Goal: Task Accomplishment & Management: Complete application form

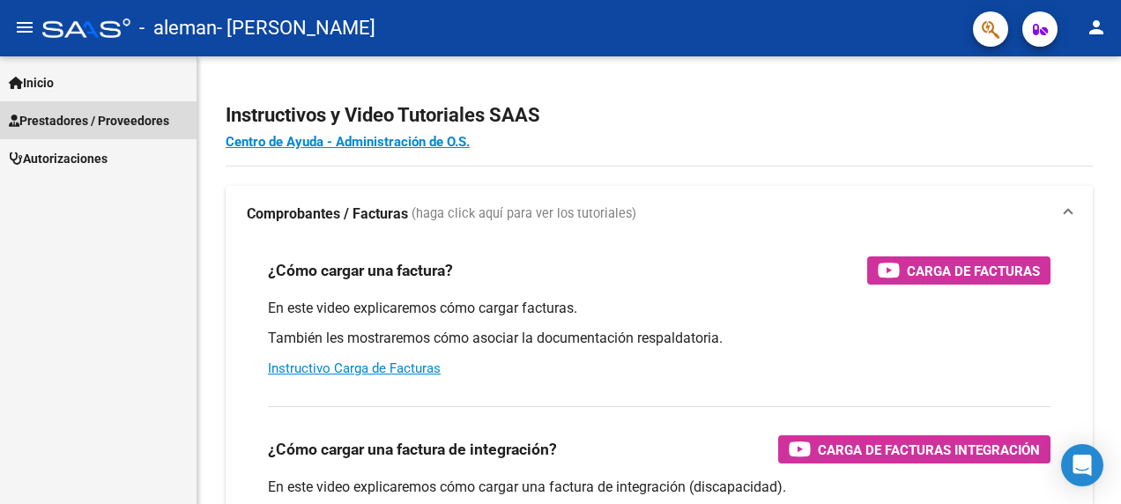
click at [51, 115] on span "Prestadores / Proveedores" at bounding box center [89, 120] width 160 height 19
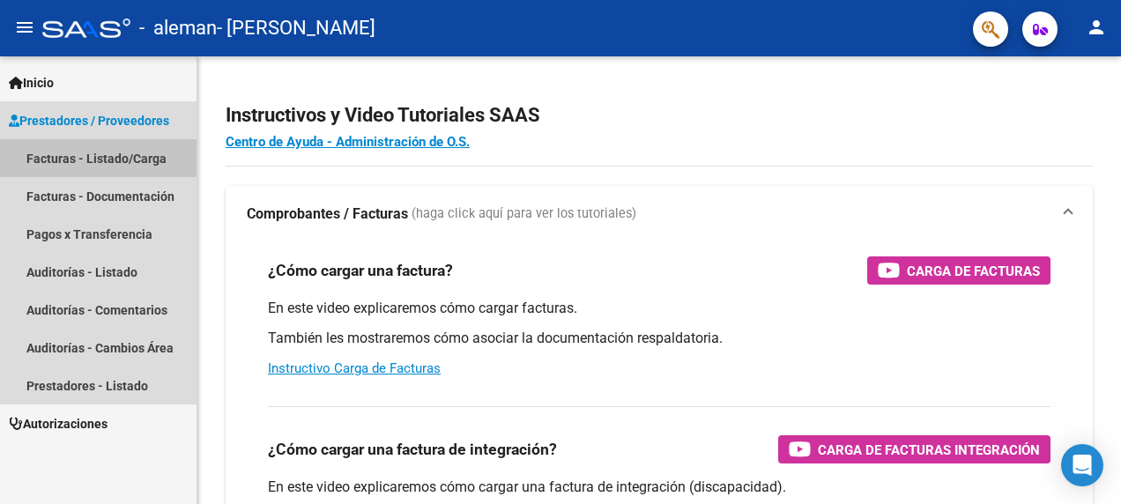
click at [71, 159] on link "Facturas - Listado/Carga" at bounding box center [98, 158] width 197 height 38
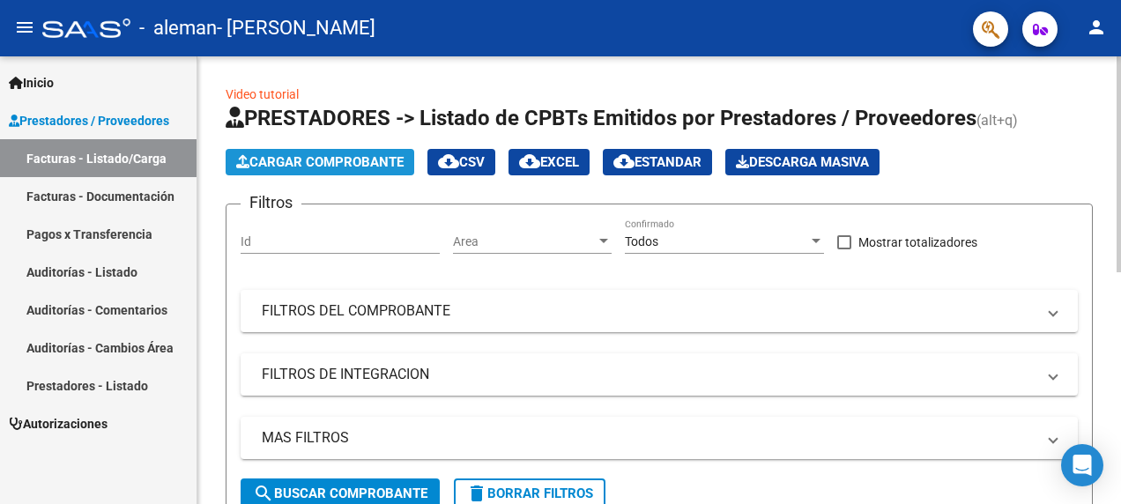
click at [316, 154] on span "Cargar Comprobante" at bounding box center [320, 162] width 168 height 16
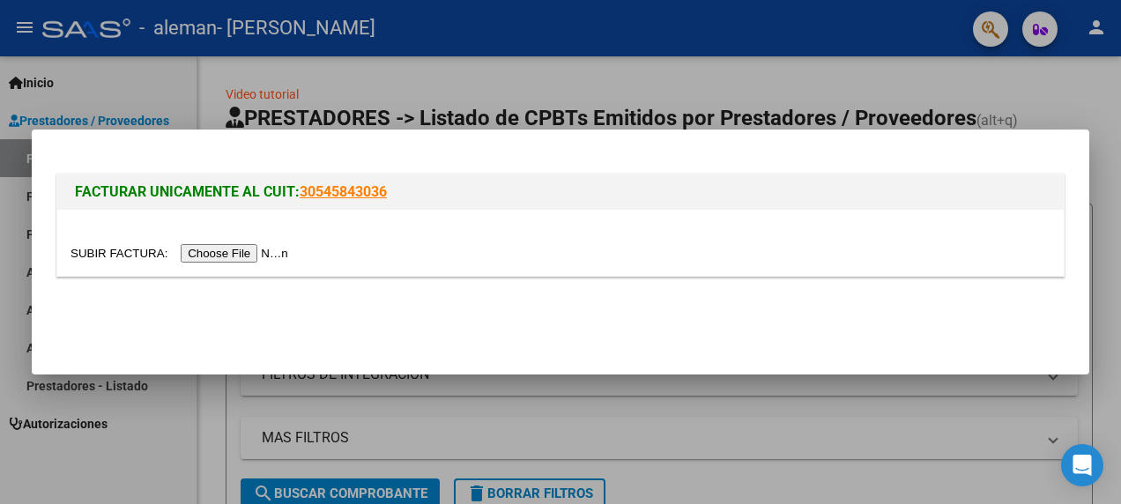
click at [247, 254] on input "file" at bounding box center [182, 253] width 223 height 19
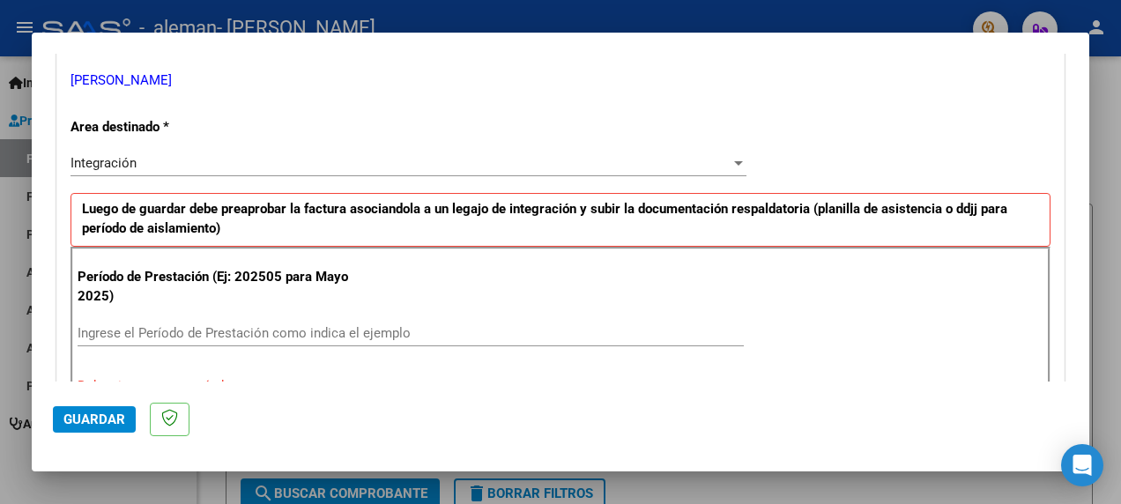
scroll to position [441, 0]
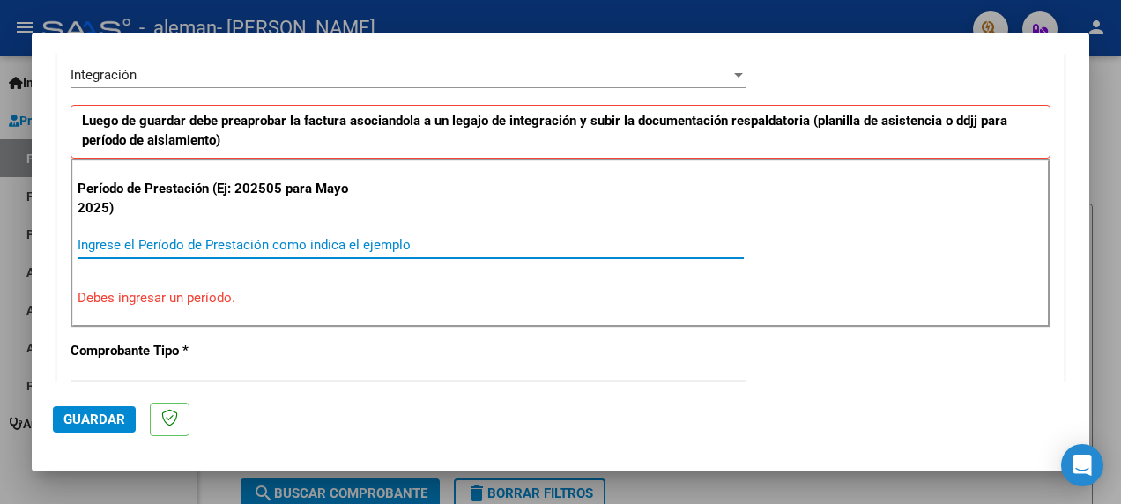
click at [126, 237] on input "Ingrese el Período de Prestación como indica el ejemplo" at bounding box center [411, 245] width 667 height 16
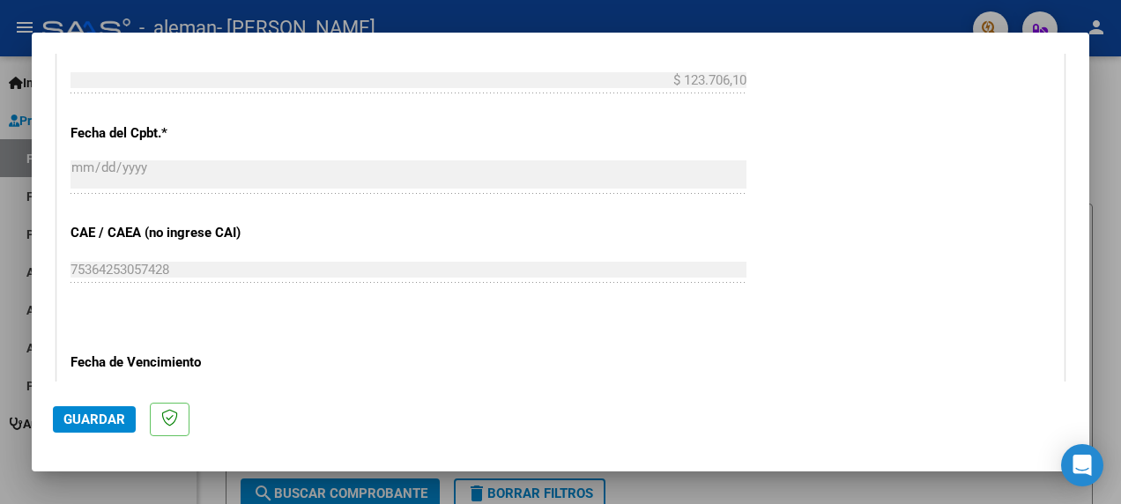
scroll to position [1146, 0]
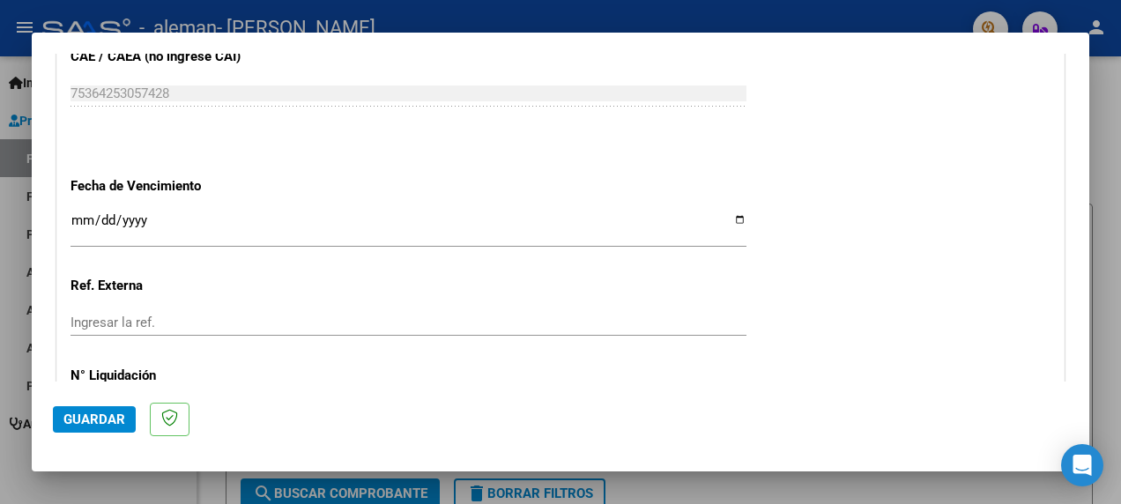
type input "202508"
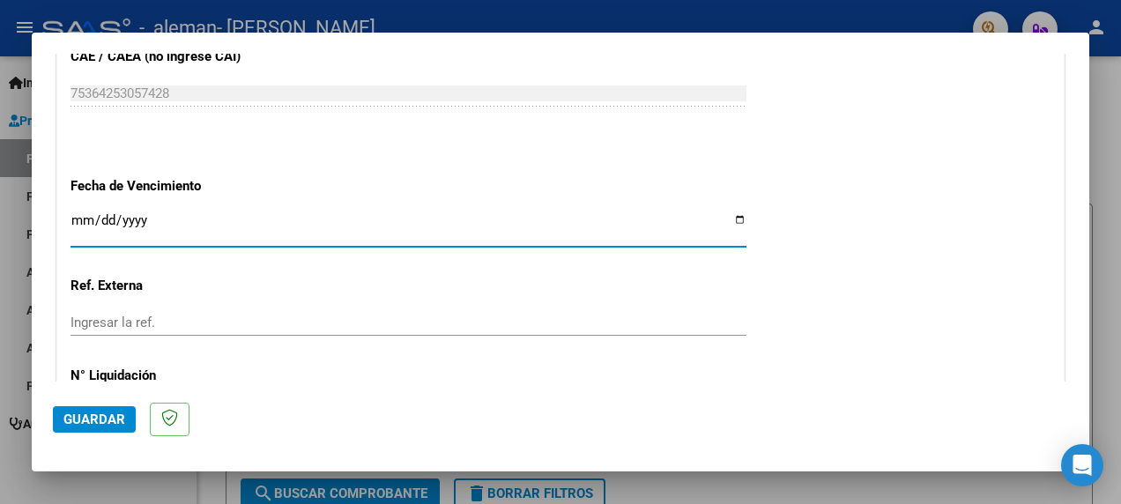
click at [730, 213] on input "Ingresar la fecha" at bounding box center [409, 227] width 676 height 28
type input "2025-09-17"
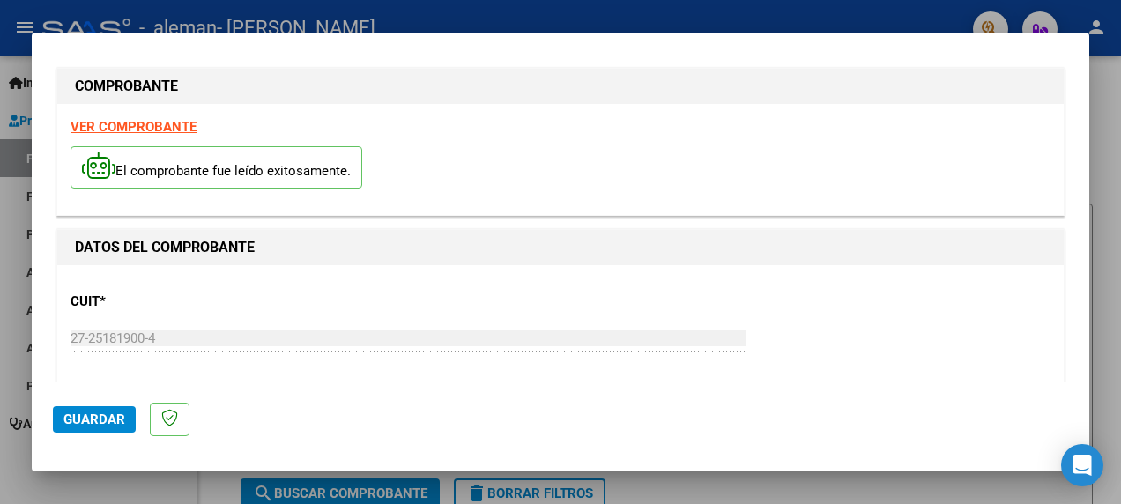
scroll to position [0, 0]
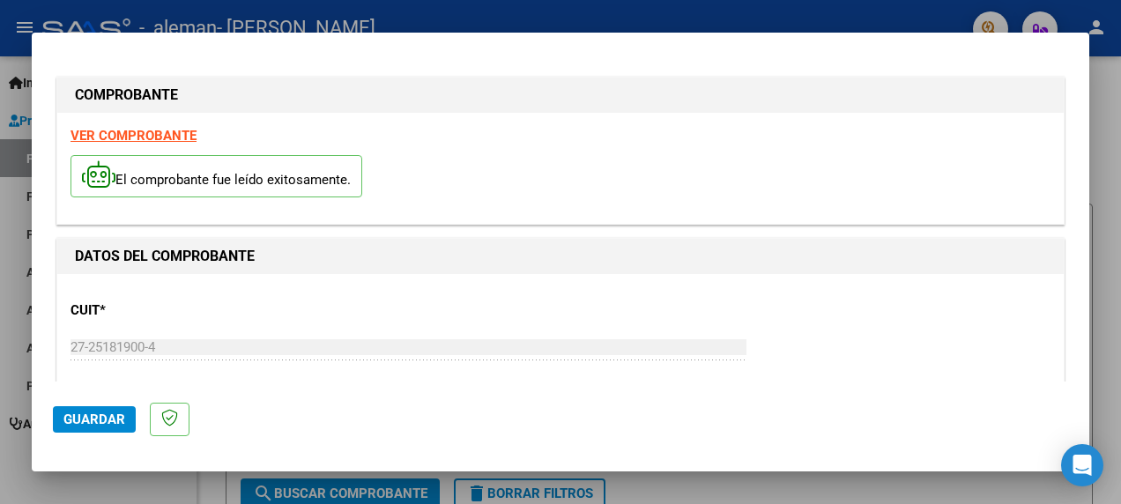
click at [188, 133] on strong "VER COMPROBANTE" at bounding box center [134, 136] width 126 height 16
click at [72, 415] on span "Guardar" at bounding box center [94, 420] width 62 height 16
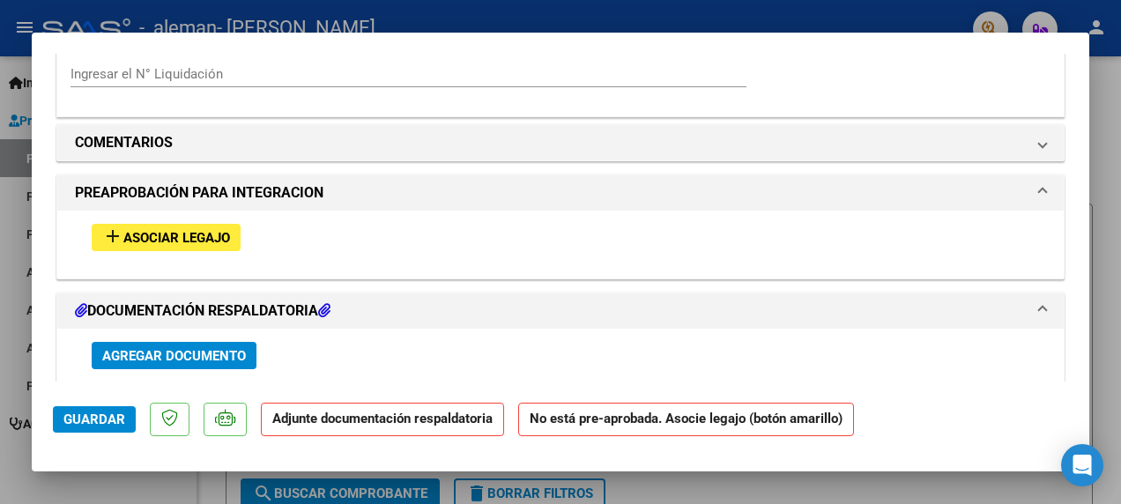
scroll to position [1587, 0]
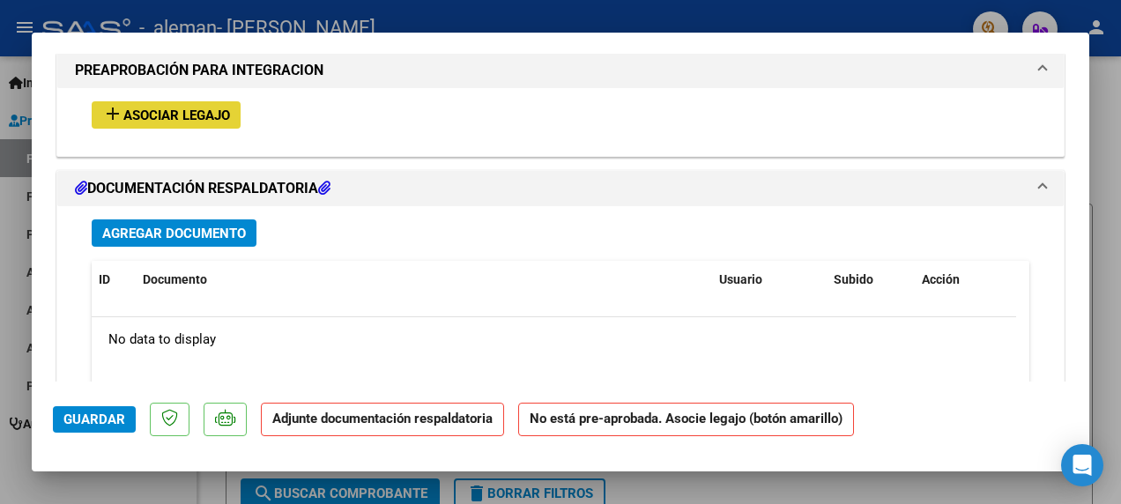
click at [155, 111] on span "Asociar Legajo" at bounding box center [176, 116] width 107 height 16
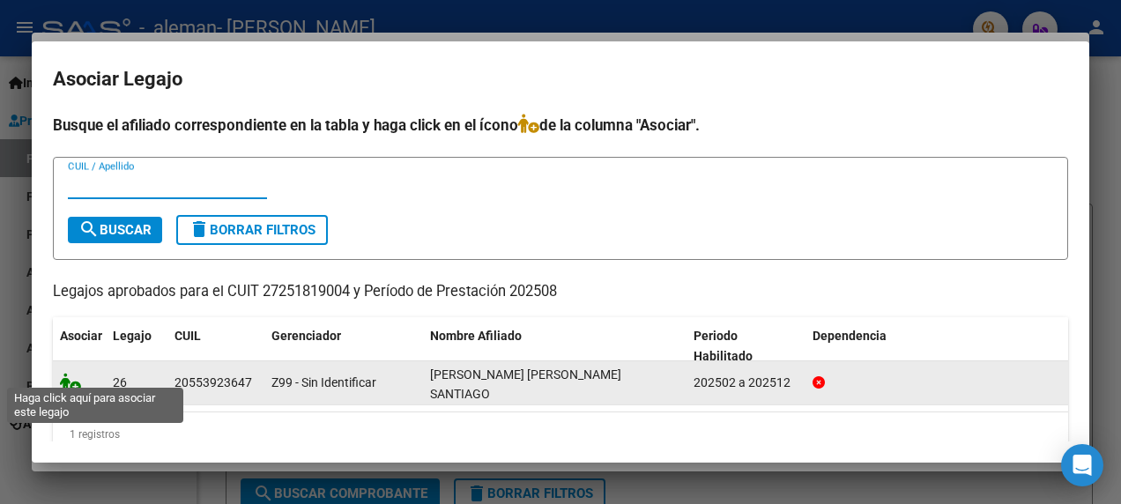
click at [71, 375] on icon at bounding box center [70, 382] width 21 height 19
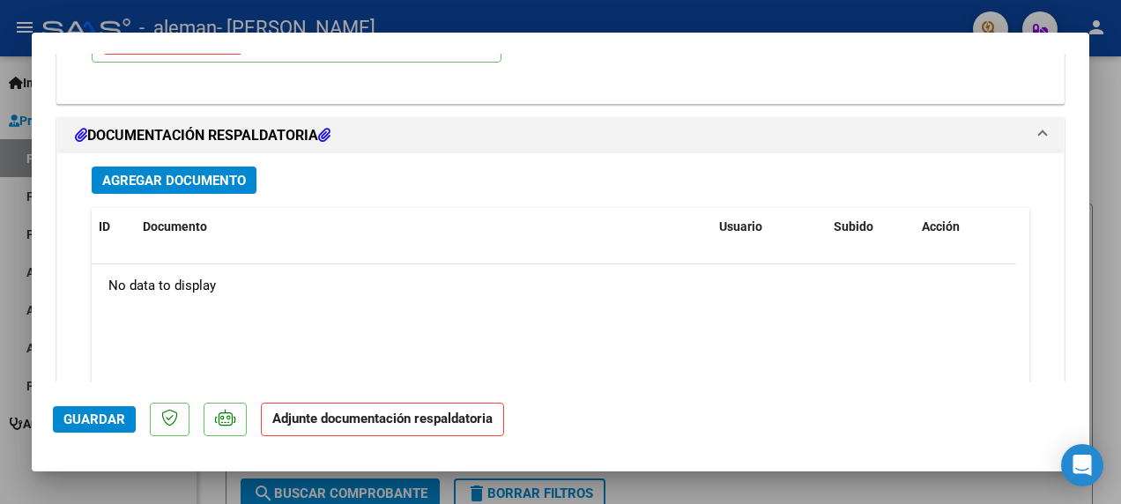
scroll to position [1897, 0]
click at [189, 171] on span "Agregar Documento" at bounding box center [174, 179] width 144 height 16
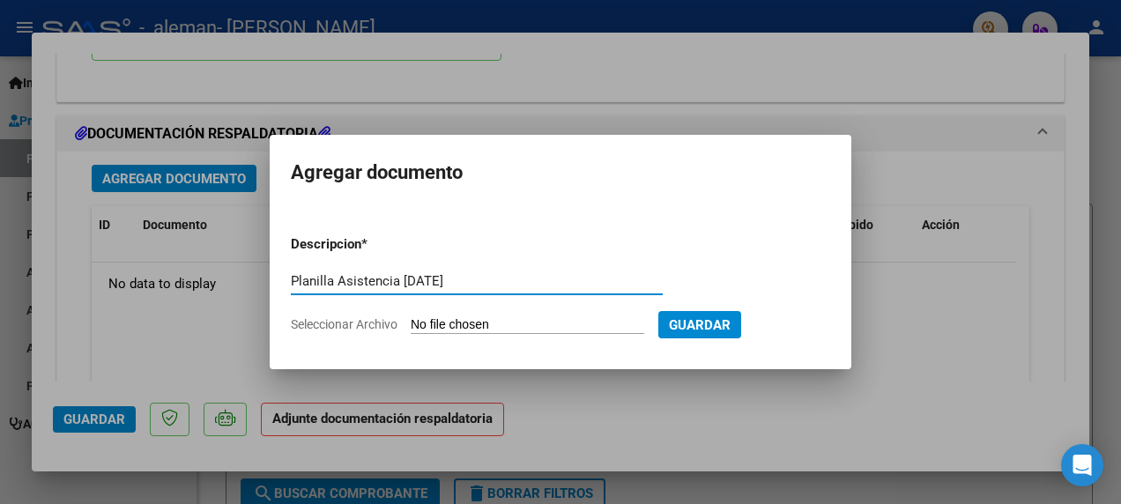
click at [427, 279] on input "Planilla Asistencia Julio 2025" at bounding box center [477, 281] width 372 height 16
type input "Planilla Asistencia Agosto 2025"
click at [421, 324] on input "Seleccionar Archivo" at bounding box center [528, 325] width 234 height 17
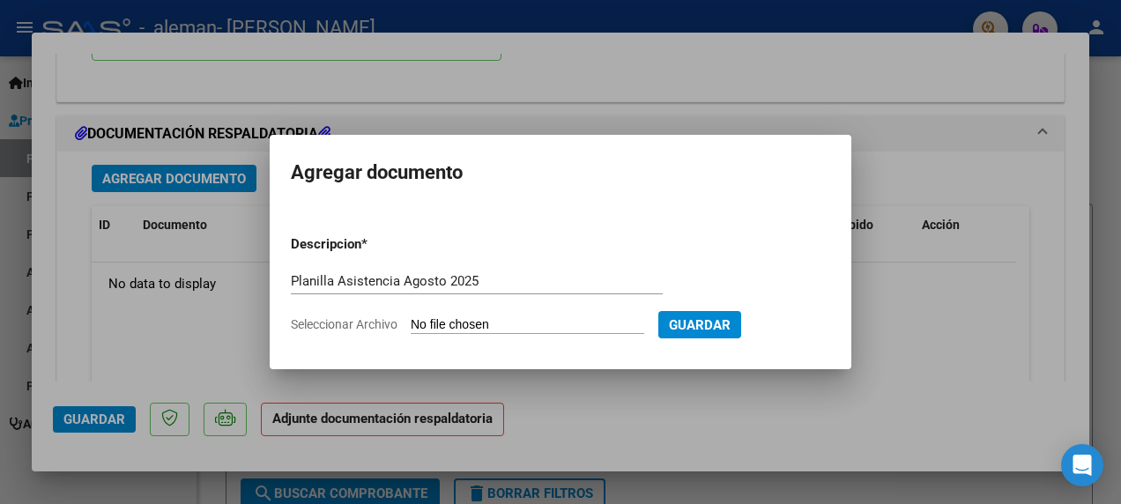
type input "C:\fakepath\Planilla Psicologa ago25.pdf"
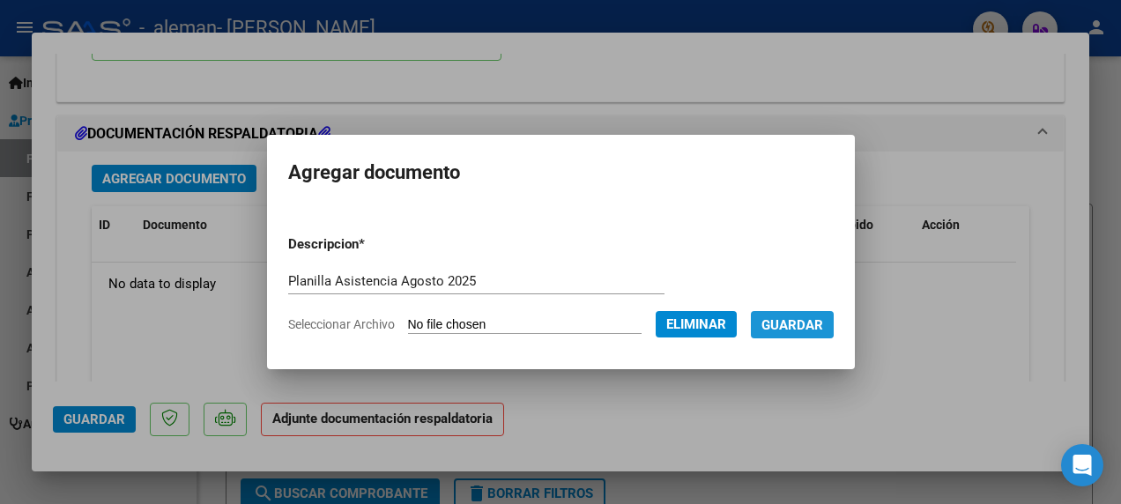
click at [818, 322] on span "Guardar" at bounding box center [793, 325] width 62 height 16
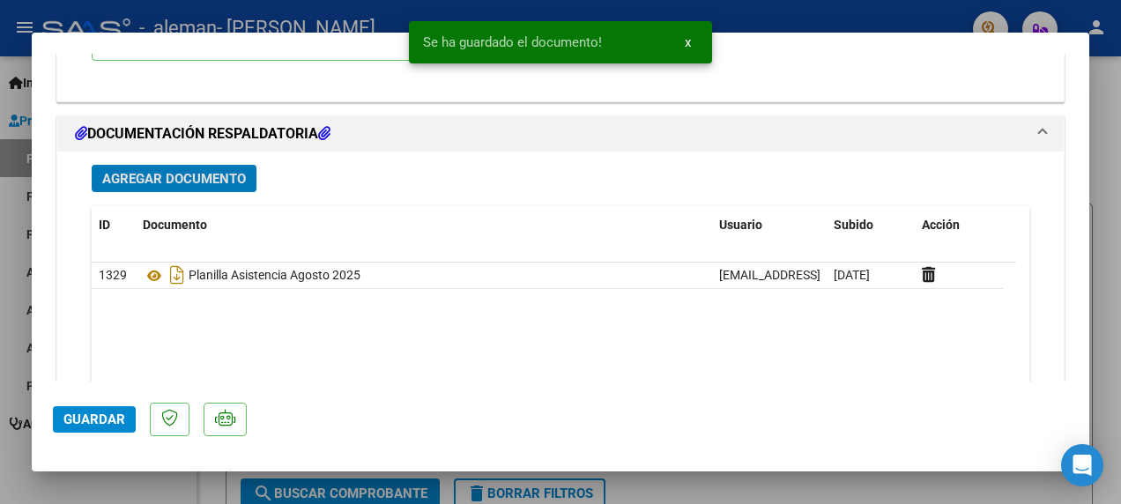
click at [93, 419] on span "Guardar" at bounding box center [94, 420] width 62 height 16
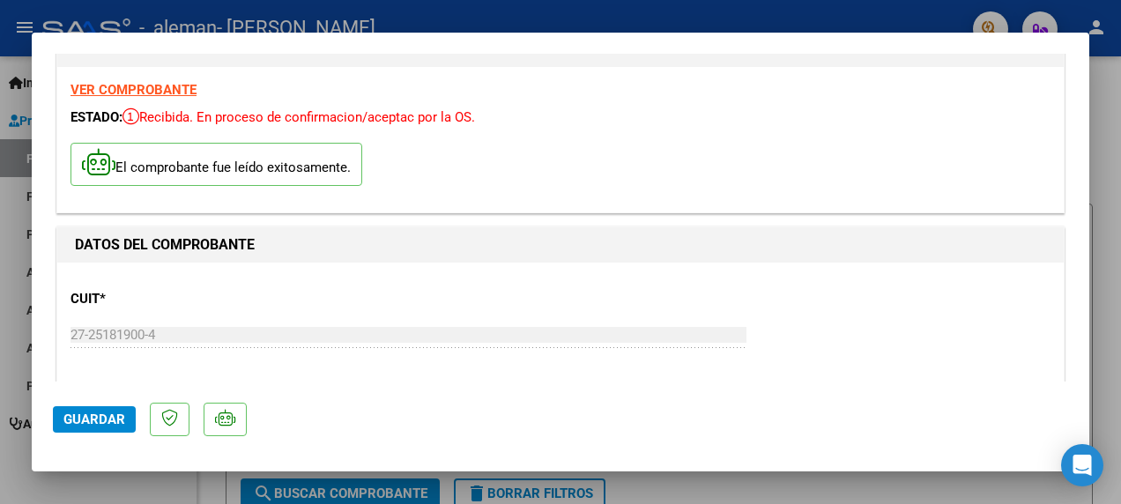
scroll to position [0, 0]
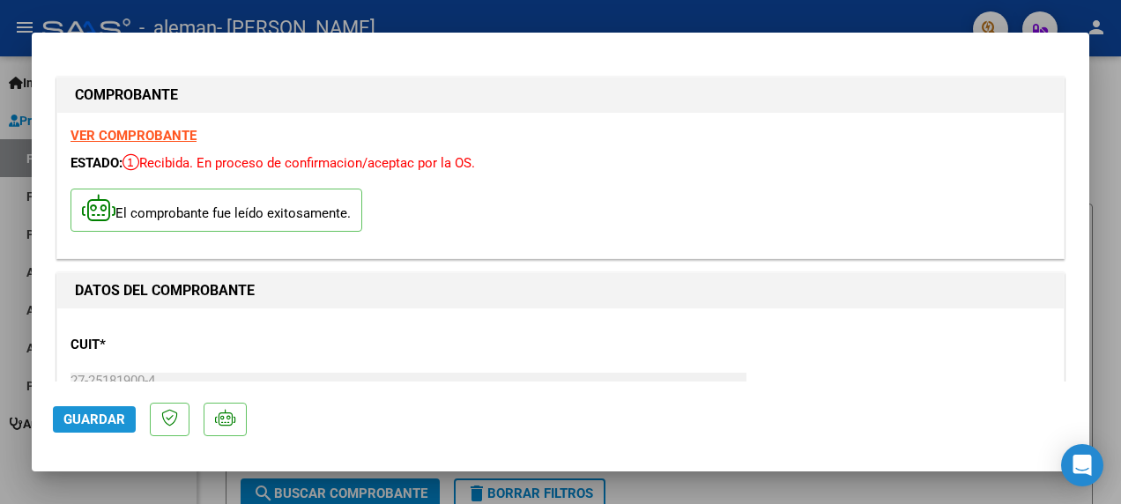
click at [102, 418] on span "Guardar" at bounding box center [94, 420] width 62 height 16
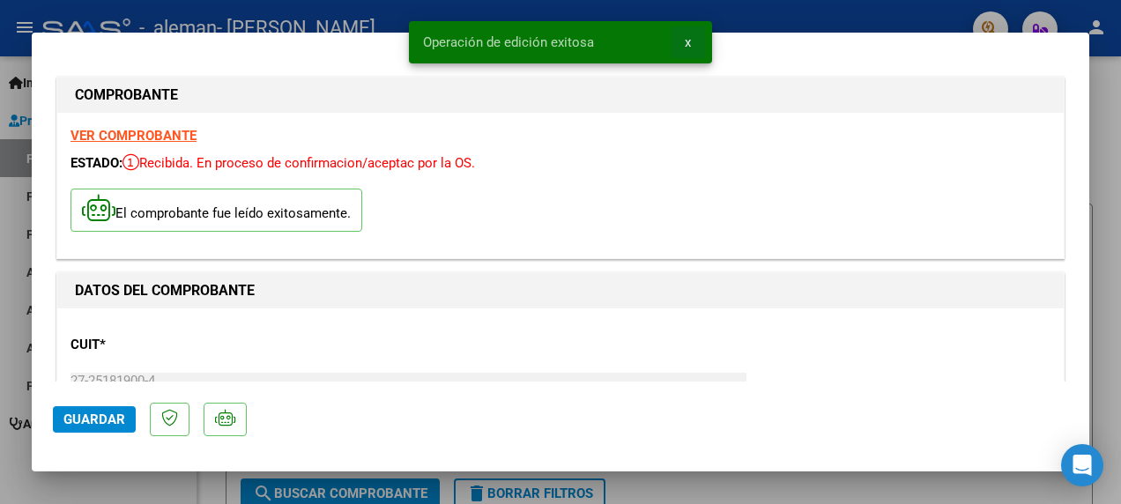
click at [689, 41] on span "x" at bounding box center [688, 42] width 6 height 16
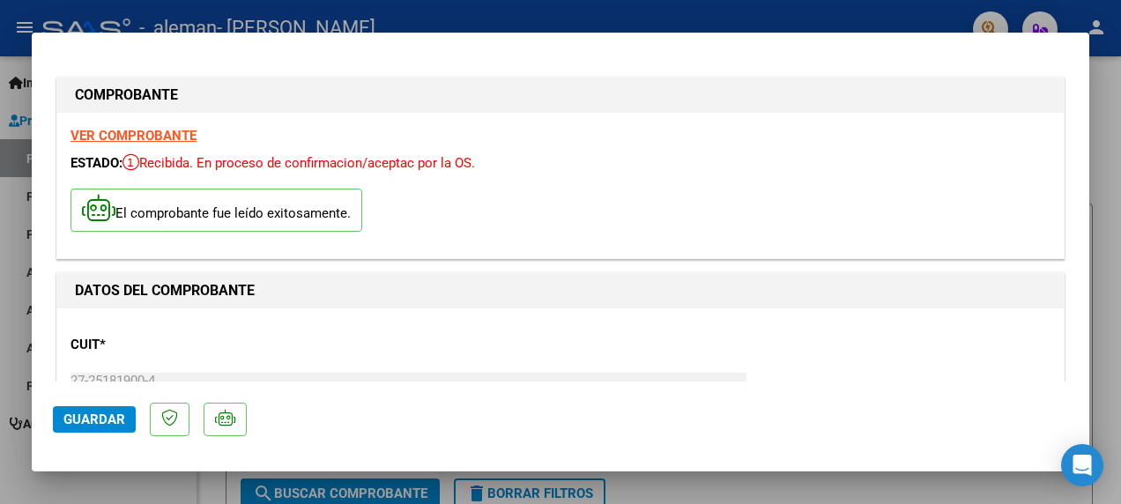
click at [1106, 151] on div at bounding box center [560, 252] width 1121 height 504
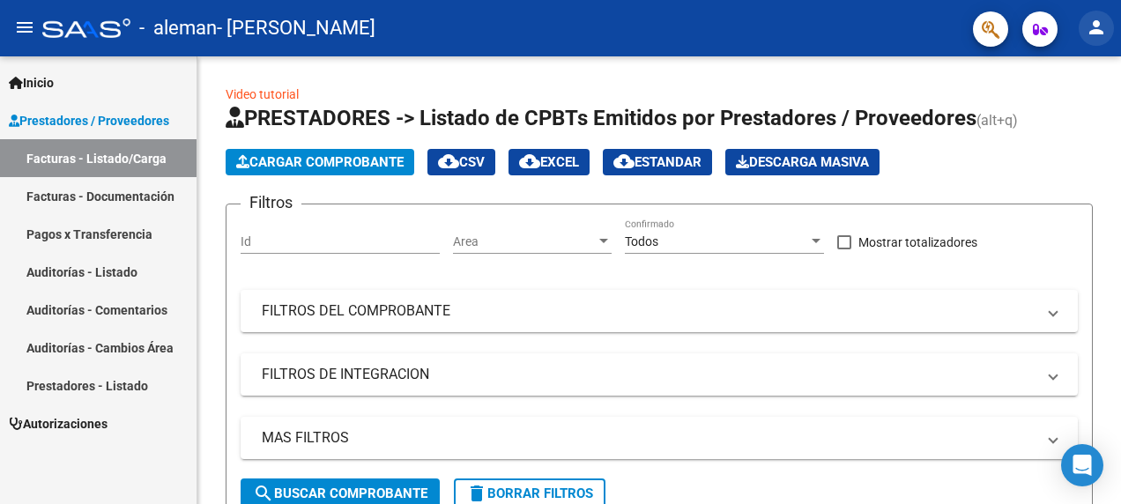
click at [1099, 27] on mat-icon "person" at bounding box center [1096, 27] width 21 height 21
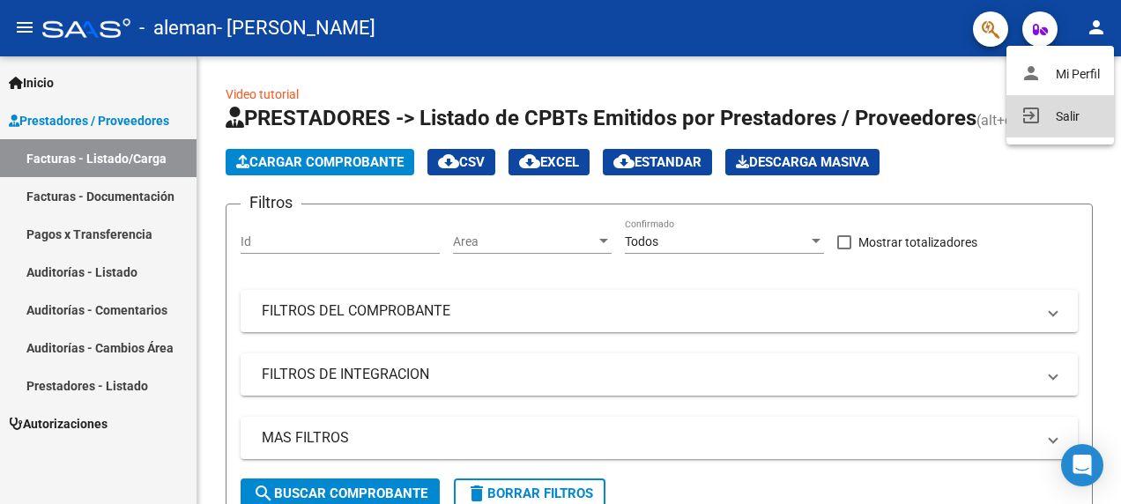
click at [1074, 114] on button "exit_to_app Salir" at bounding box center [1061, 116] width 108 height 42
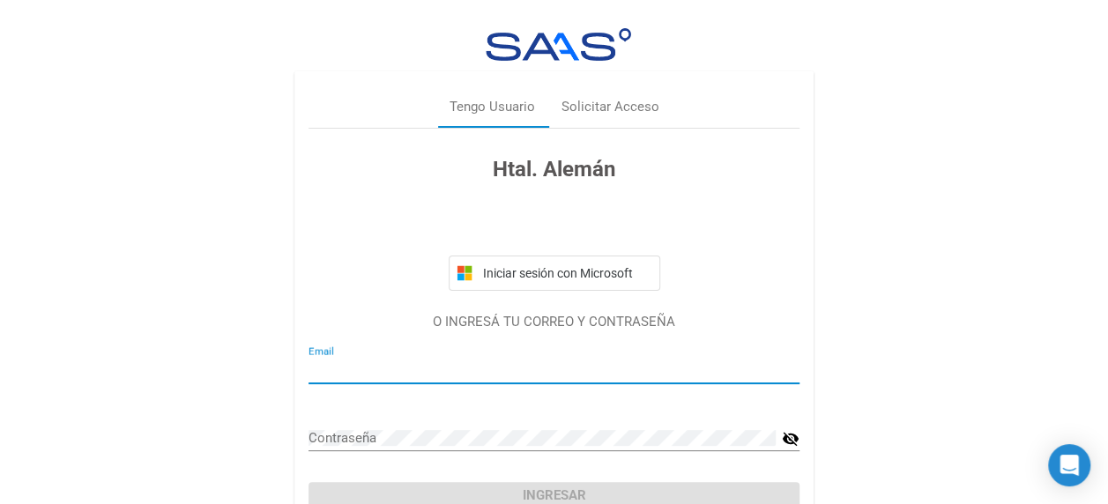
type input "lissgriselda@gmail.com"
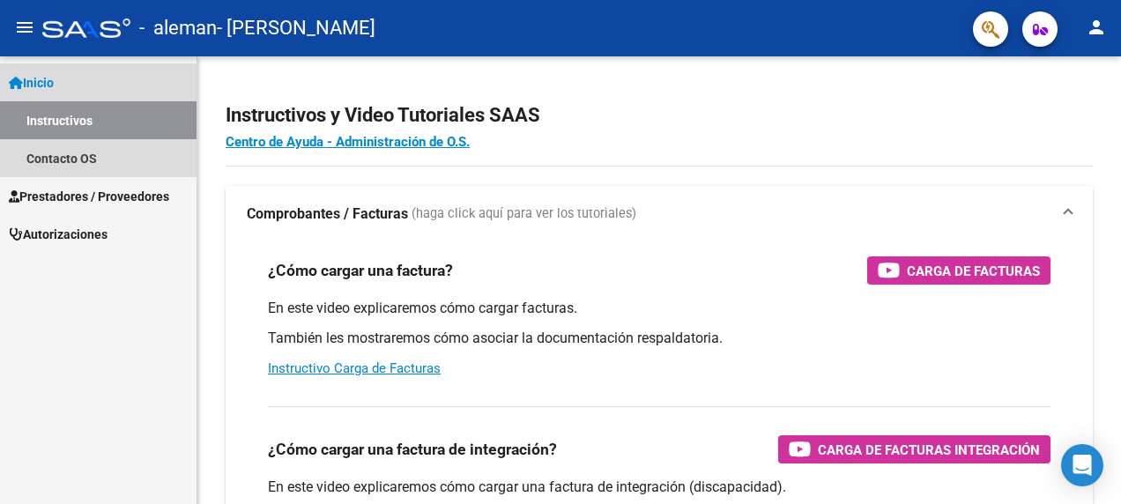
click at [48, 118] on link "Instructivos" at bounding box center [98, 120] width 197 height 38
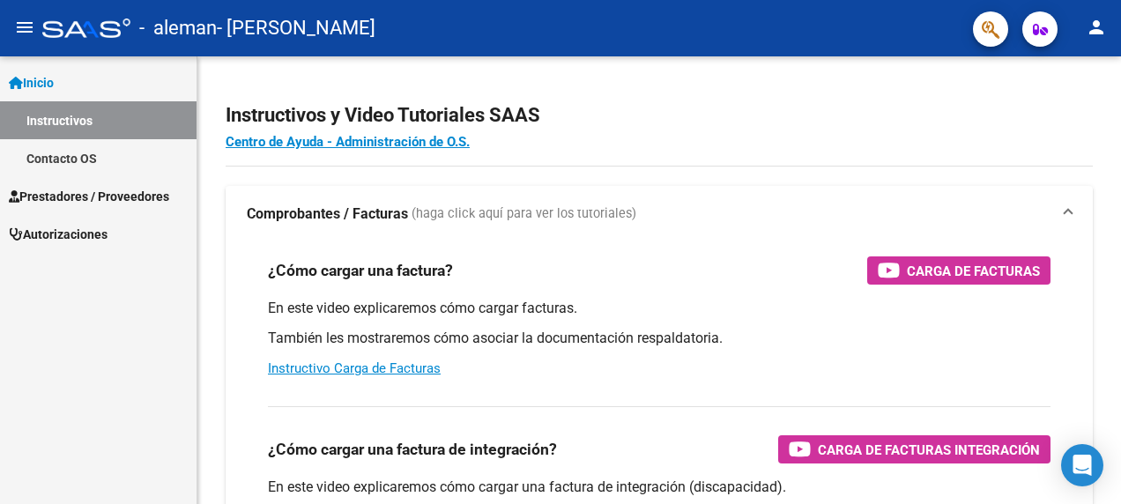
click at [68, 86] on link "Inicio" at bounding box center [98, 82] width 197 height 38
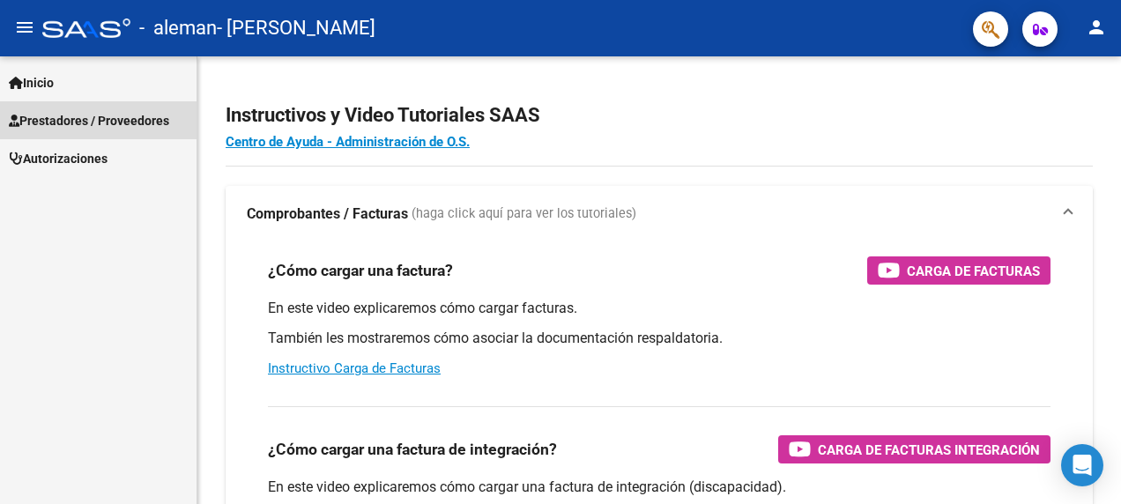
click at [72, 120] on span "Prestadores / Proveedores" at bounding box center [89, 120] width 160 height 19
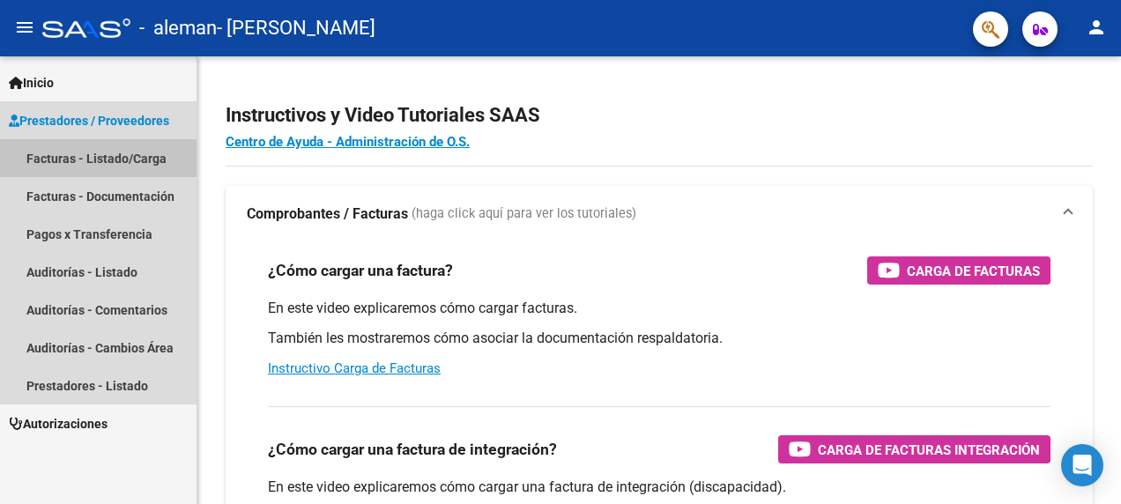
click at [99, 166] on link "Facturas - Listado/Carga" at bounding box center [98, 158] width 197 height 38
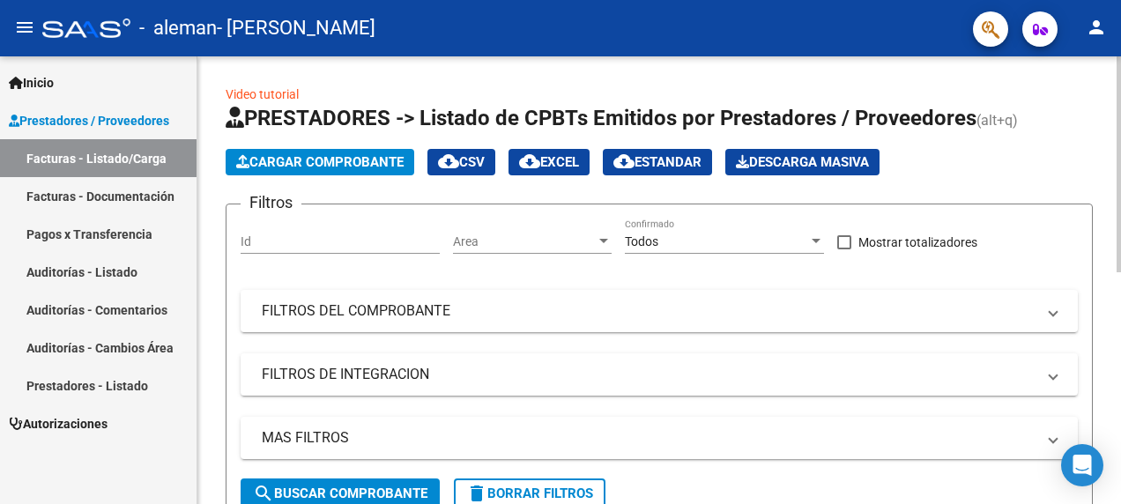
click at [309, 153] on button "Cargar Comprobante" at bounding box center [320, 162] width 189 height 26
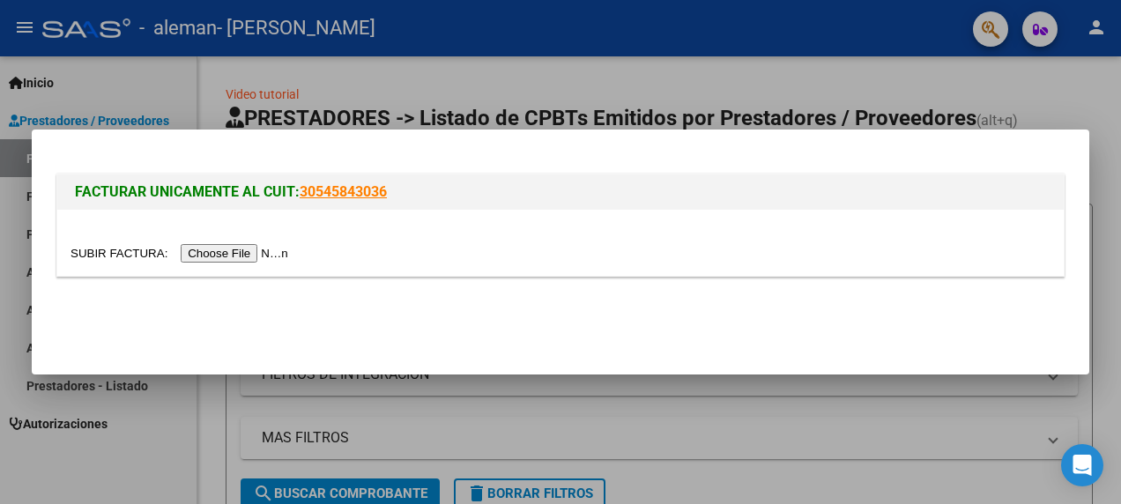
click at [229, 257] on input "file" at bounding box center [182, 253] width 223 height 19
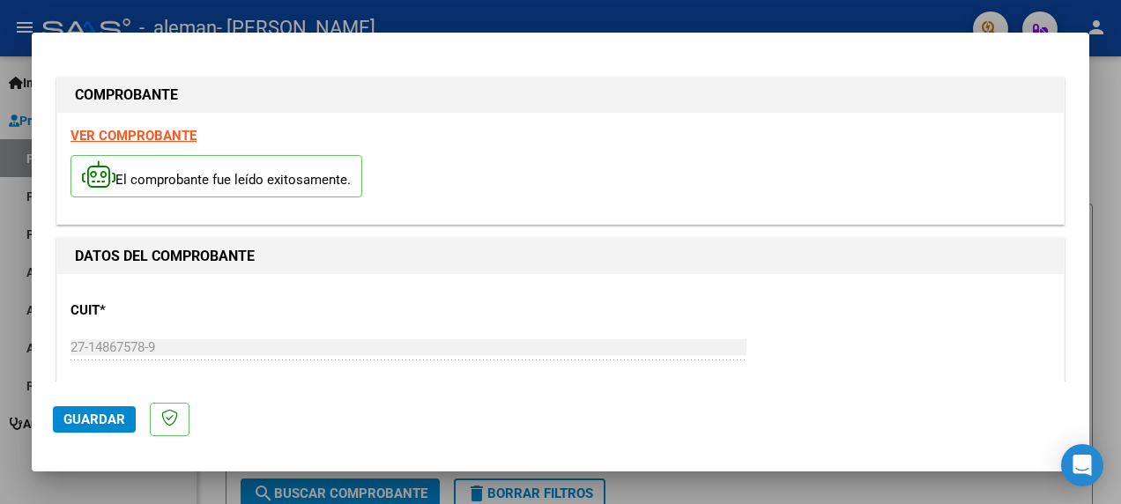
click at [134, 139] on strong "VER COMPROBANTE" at bounding box center [134, 136] width 126 height 16
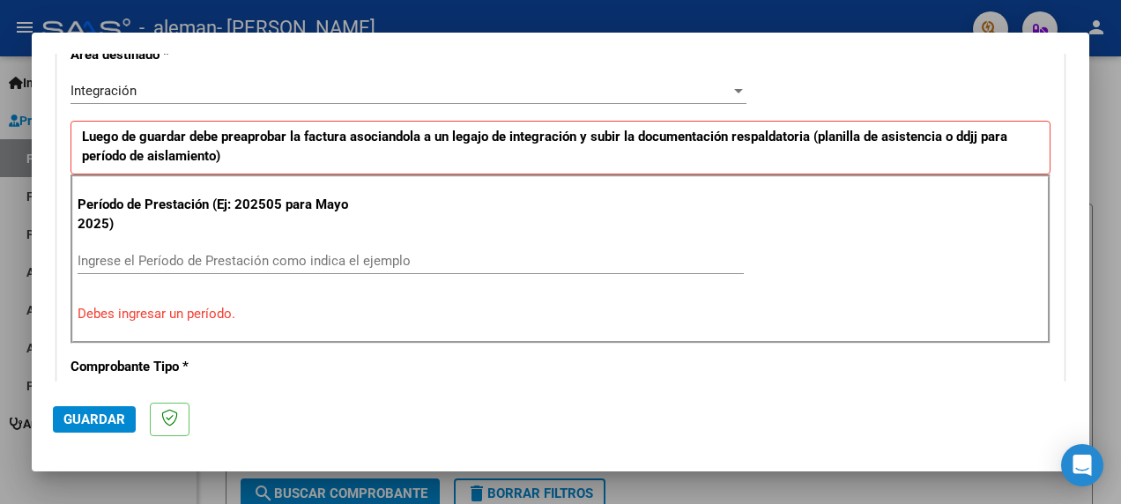
scroll to position [441, 0]
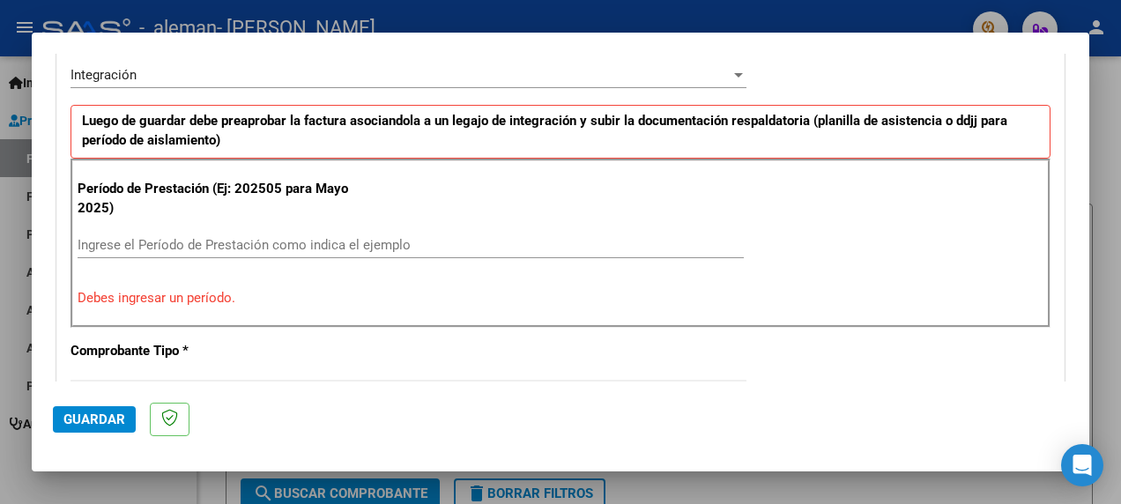
click at [185, 238] on input "Ingrese el Período de Prestación como indica el ejemplo" at bounding box center [411, 245] width 667 height 16
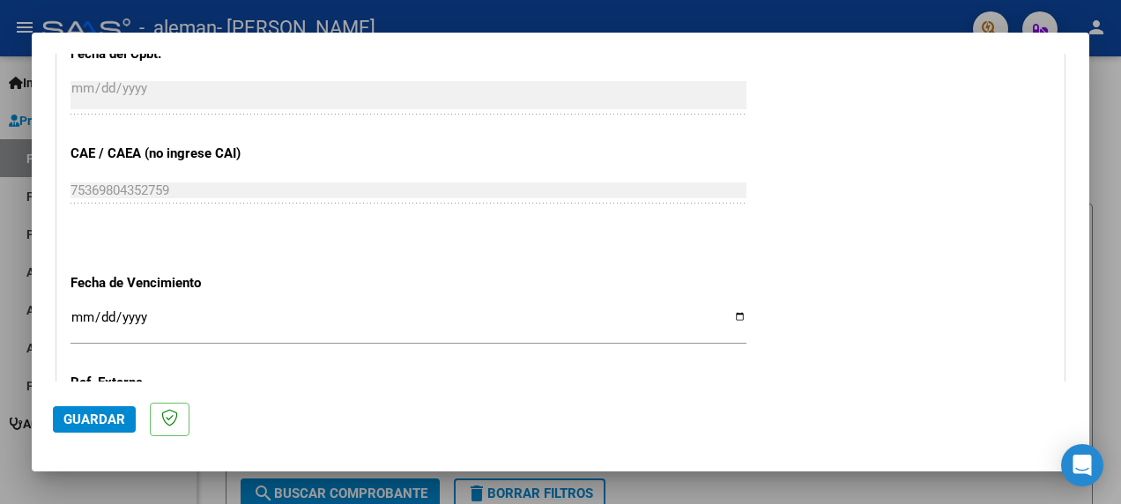
scroll to position [1146, 0]
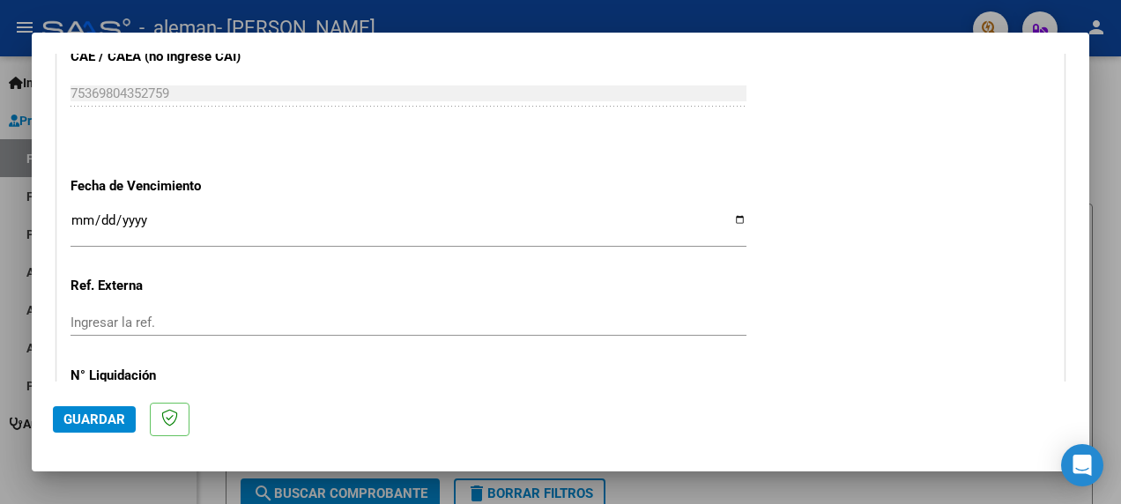
type input "202508"
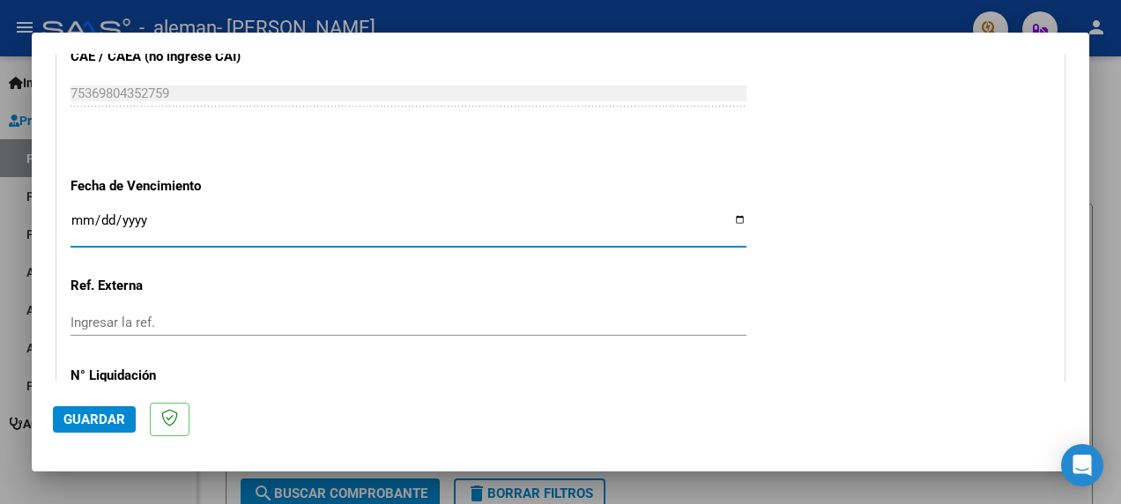
click at [727, 213] on input "Ingresar la fecha" at bounding box center [409, 227] width 676 height 28
type input "2025-09-14"
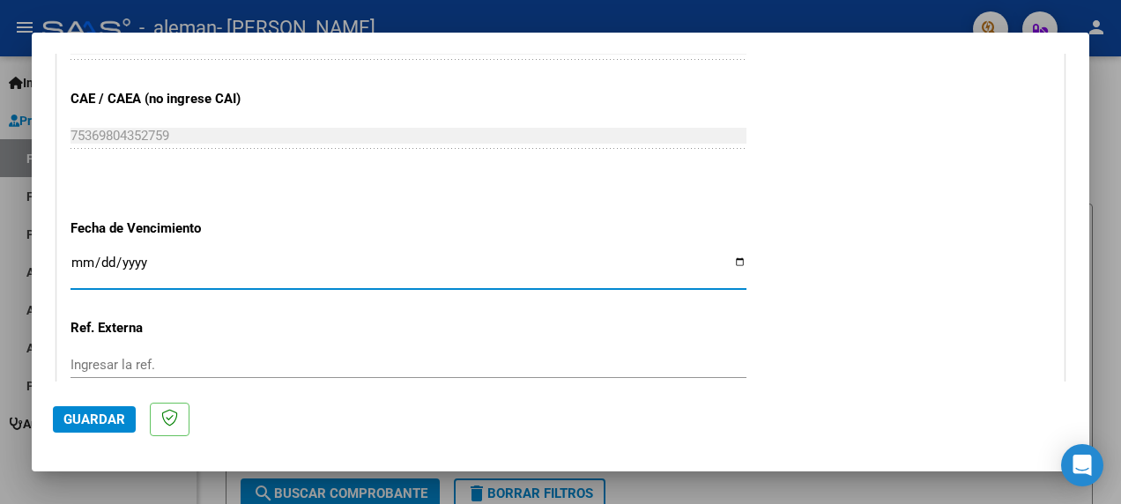
scroll to position [1234, 0]
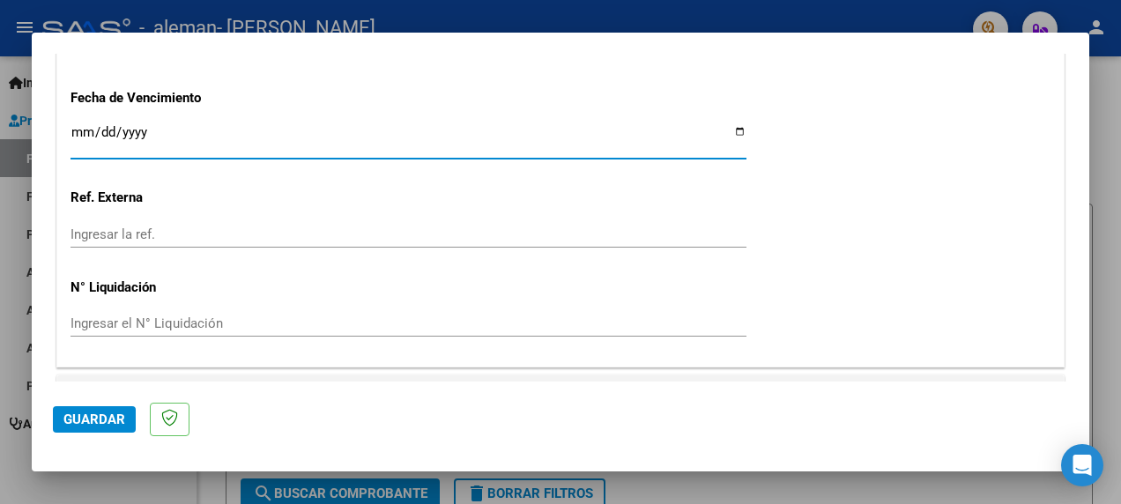
click at [98, 421] on span "Guardar" at bounding box center [94, 420] width 62 height 16
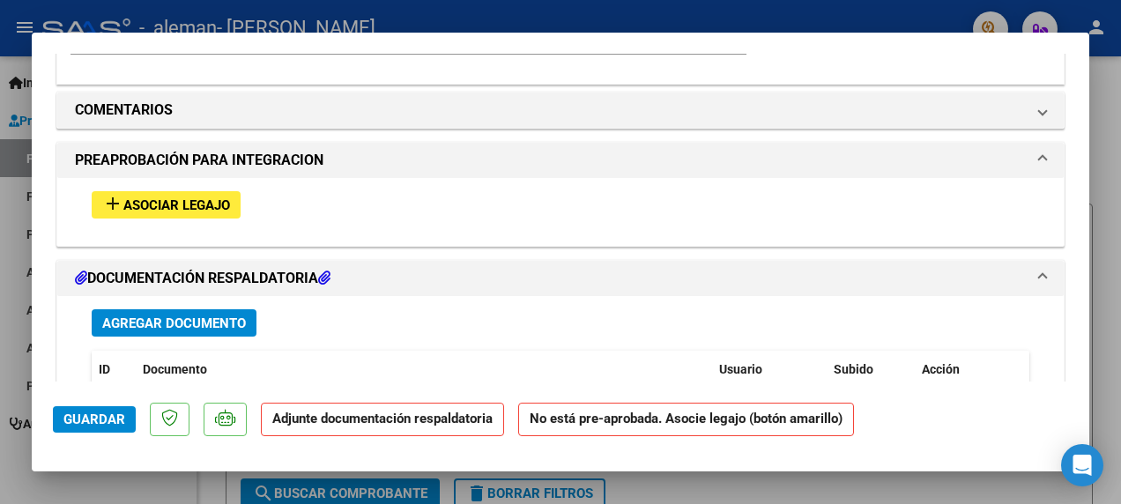
scroll to position [1499, 0]
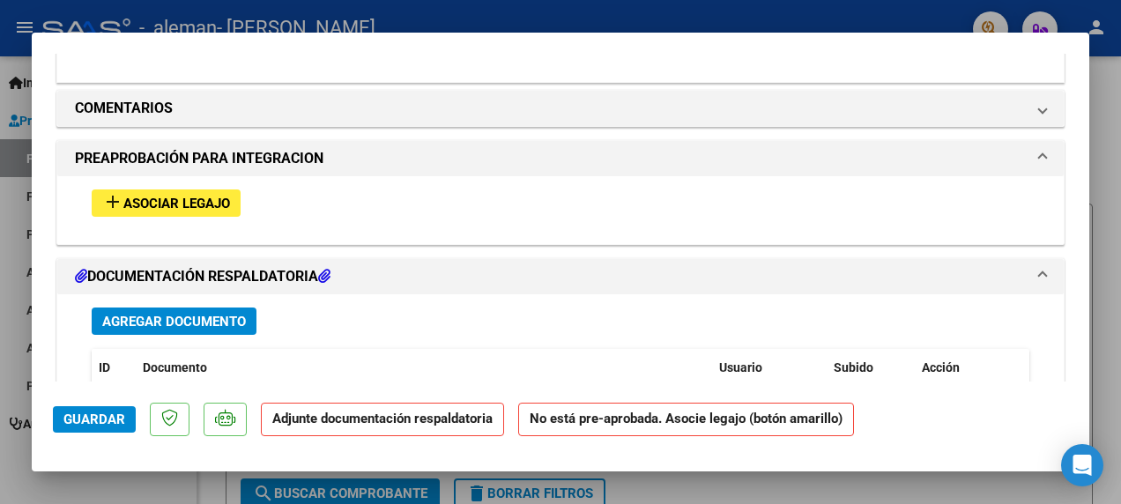
click at [108, 196] on mat-icon "add" at bounding box center [112, 201] width 21 height 21
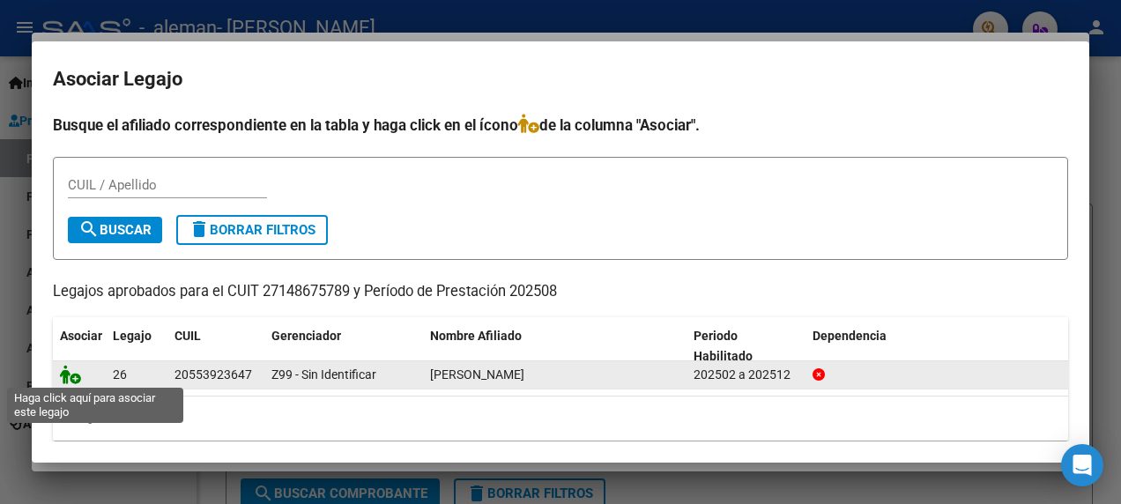
click at [72, 376] on icon at bounding box center [70, 374] width 21 height 19
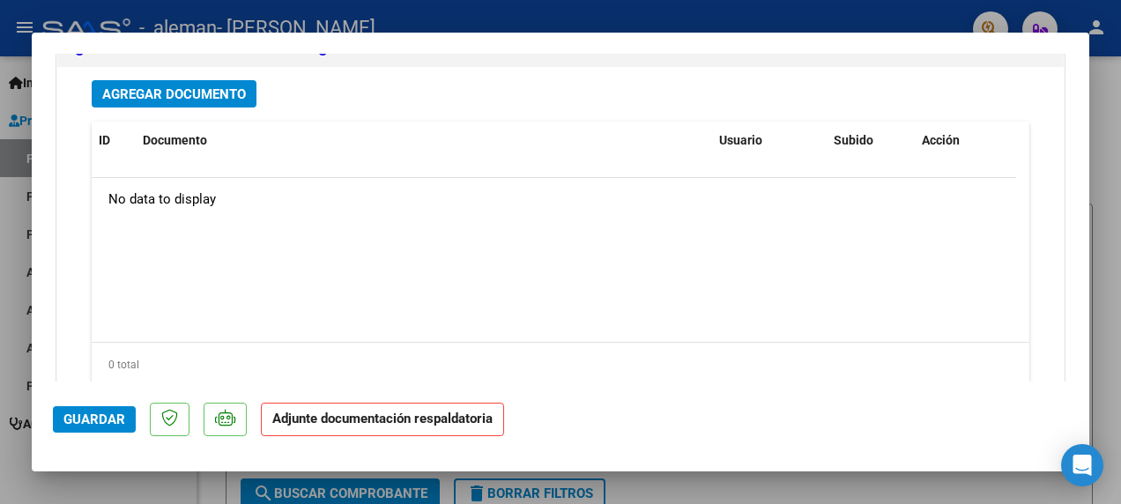
scroll to position [1986, 0]
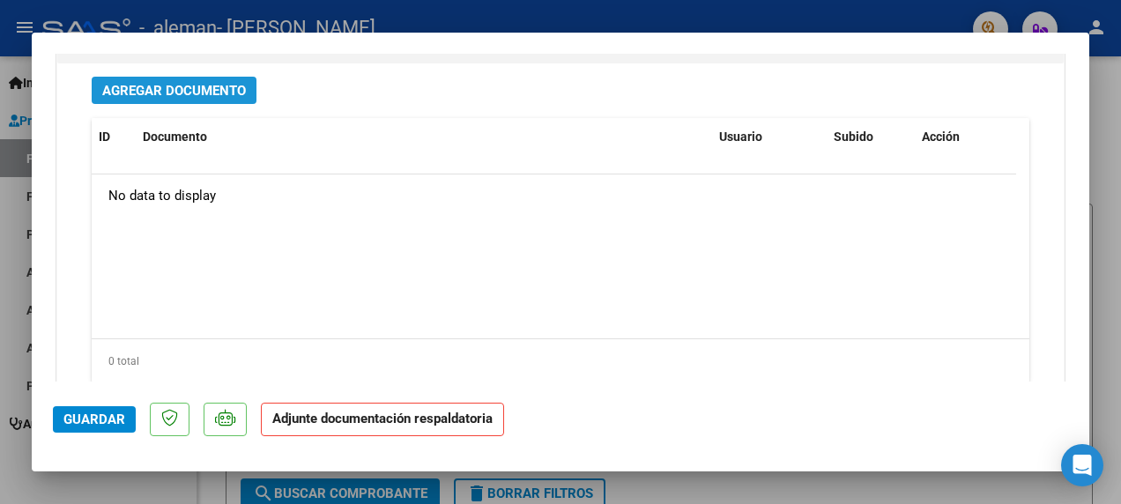
click at [192, 84] on span "Agregar Documento" at bounding box center [174, 91] width 144 height 16
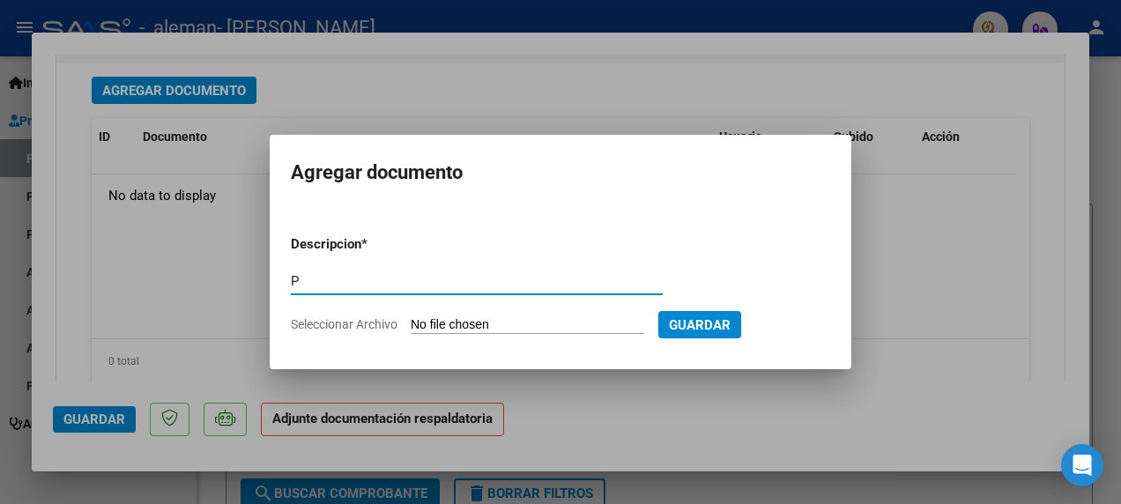
type input "Planilla Asistencia Agosto 2025"
click at [630, 328] on input "Seleccionar Archivo" at bounding box center [528, 325] width 234 height 17
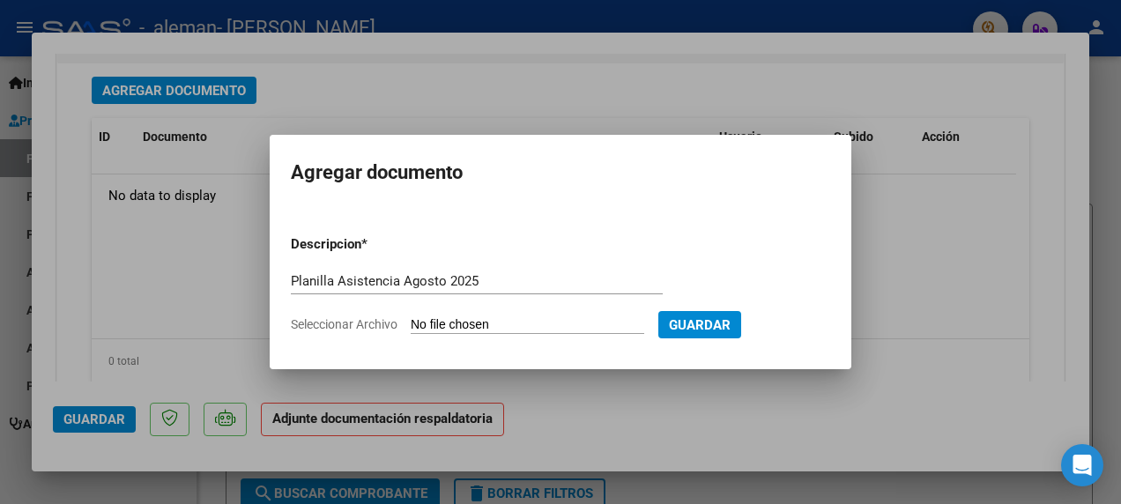
type input "C:\fakepath\Planilla fono ago25.pdf"
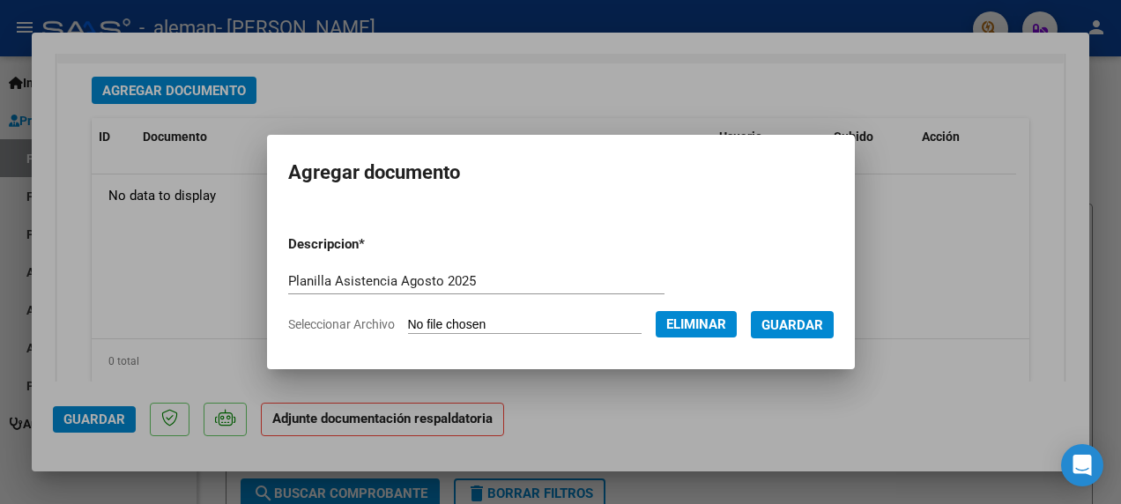
click at [823, 322] on span "Guardar" at bounding box center [793, 325] width 62 height 16
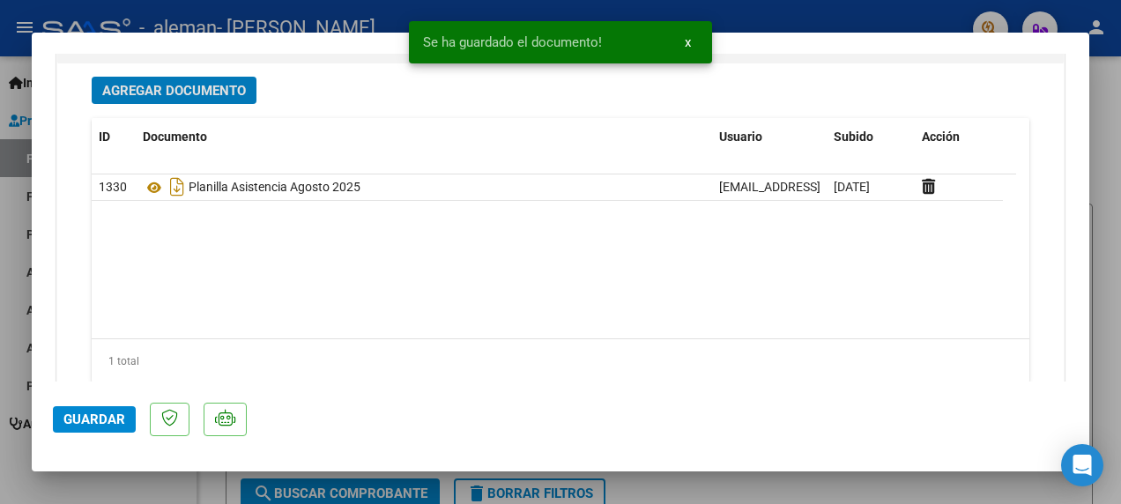
click at [75, 418] on span "Guardar" at bounding box center [94, 420] width 62 height 16
click at [1099, 220] on div at bounding box center [560, 252] width 1121 height 504
type input "$ 0,00"
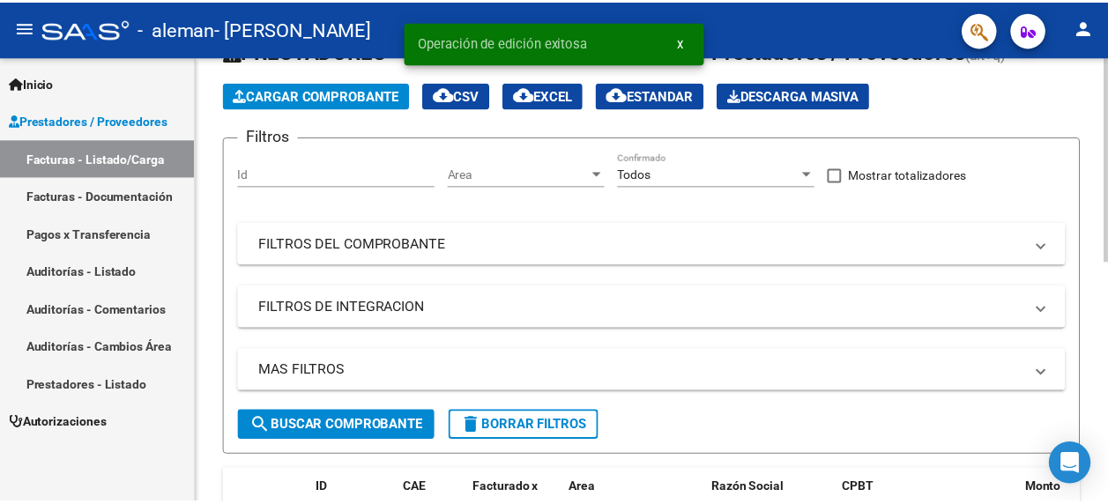
scroll to position [265, 0]
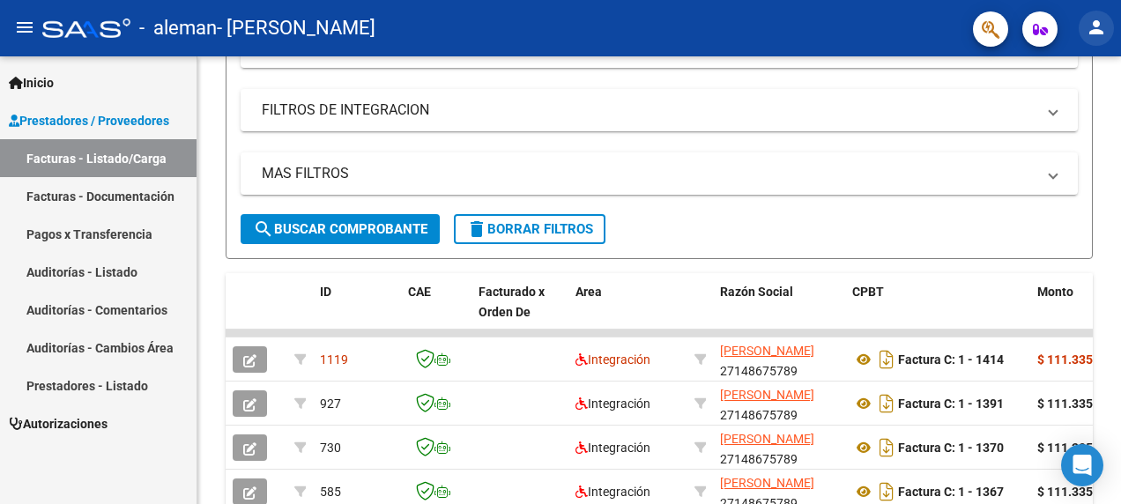
click at [1097, 25] on mat-icon "person" at bounding box center [1096, 27] width 21 height 21
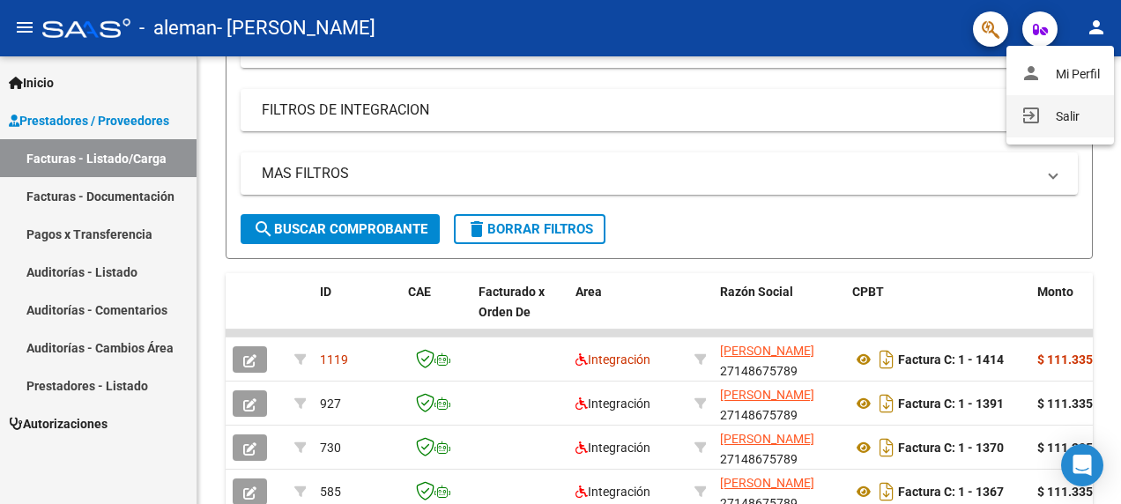
click at [1063, 113] on button "exit_to_app Salir" at bounding box center [1061, 116] width 108 height 42
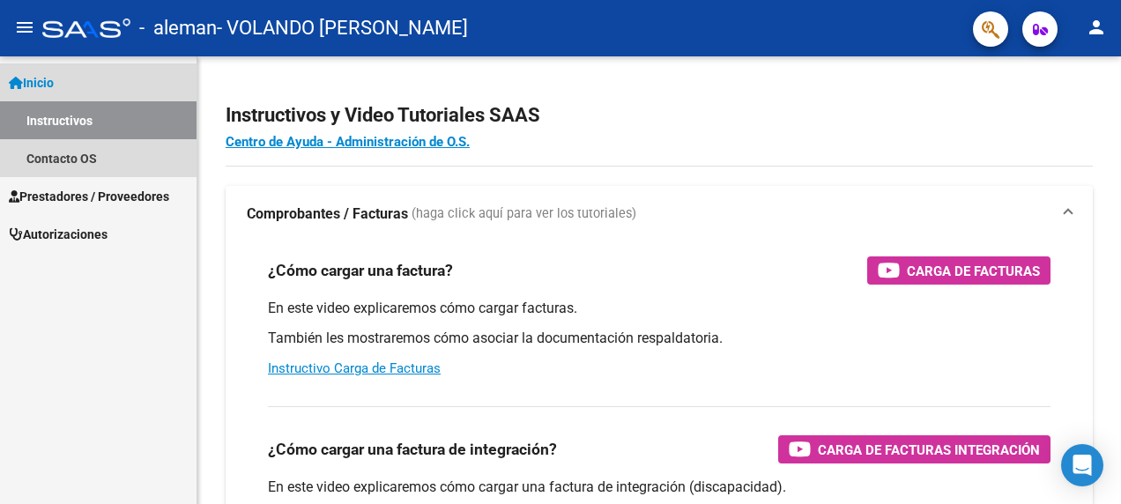
click at [49, 86] on span "Inicio" at bounding box center [31, 82] width 45 height 19
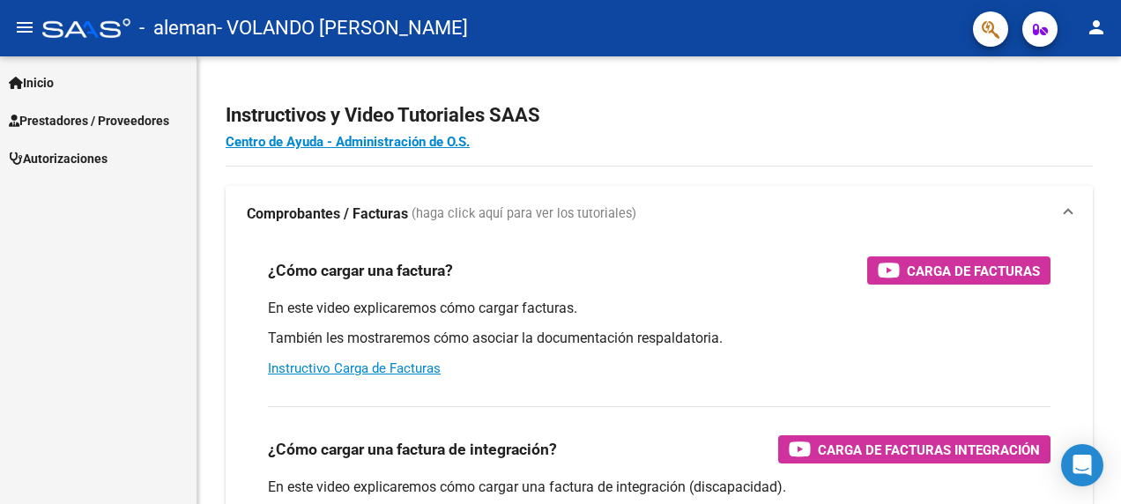
click at [63, 122] on span "Prestadores / Proveedores" at bounding box center [89, 120] width 160 height 19
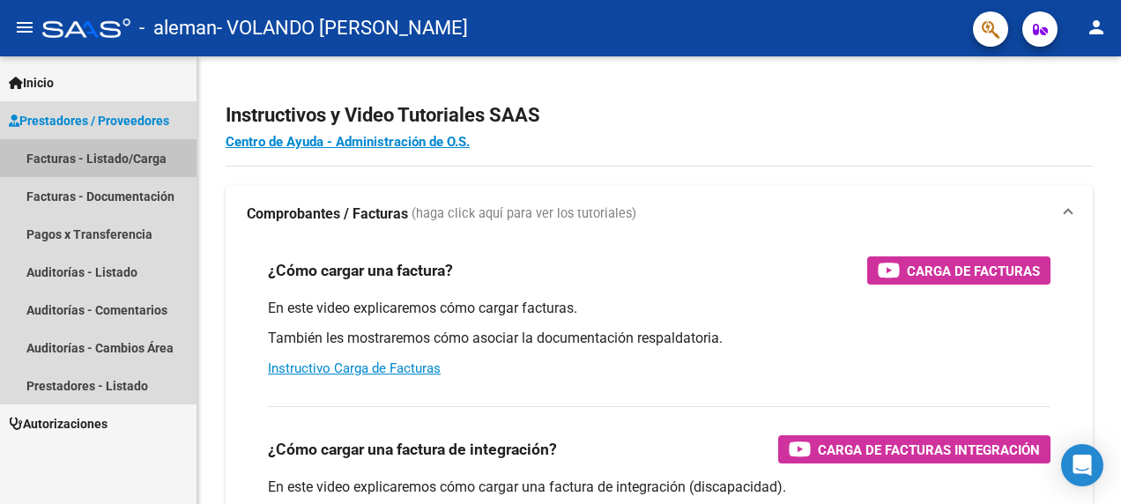
click at [79, 160] on link "Facturas - Listado/Carga" at bounding box center [98, 158] width 197 height 38
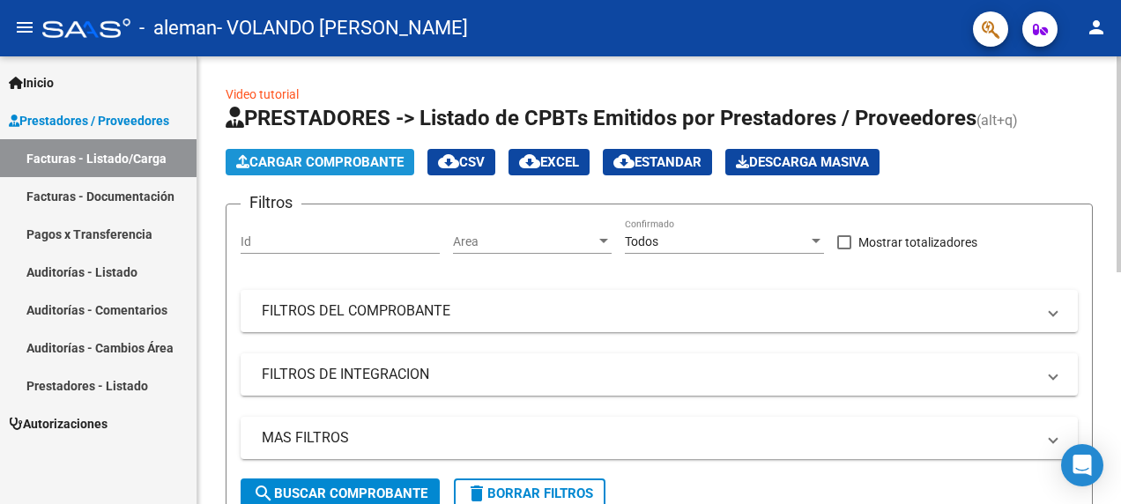
click at [315, 160] on span "Cargar Comprobante" at bounding box center [320, 162] width 168 height 16
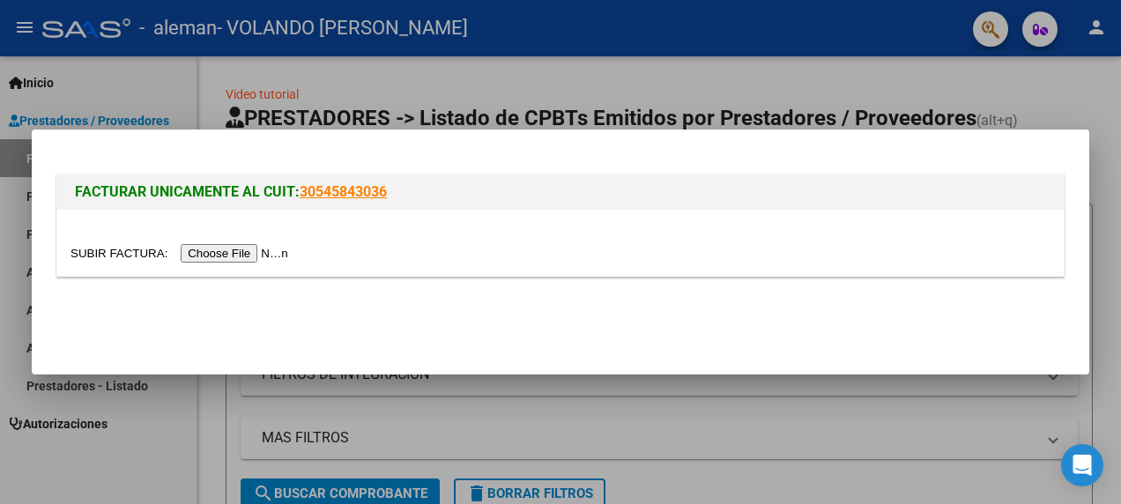
click at [242, 257] on input "file" at bounding box center [182, 253] width 223 height 19
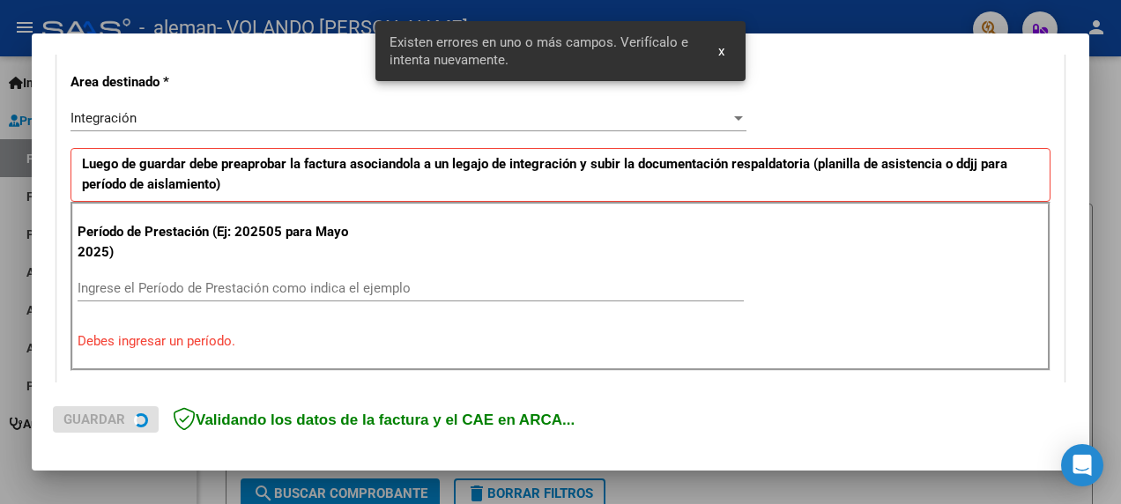
scroll to position [414, 0]
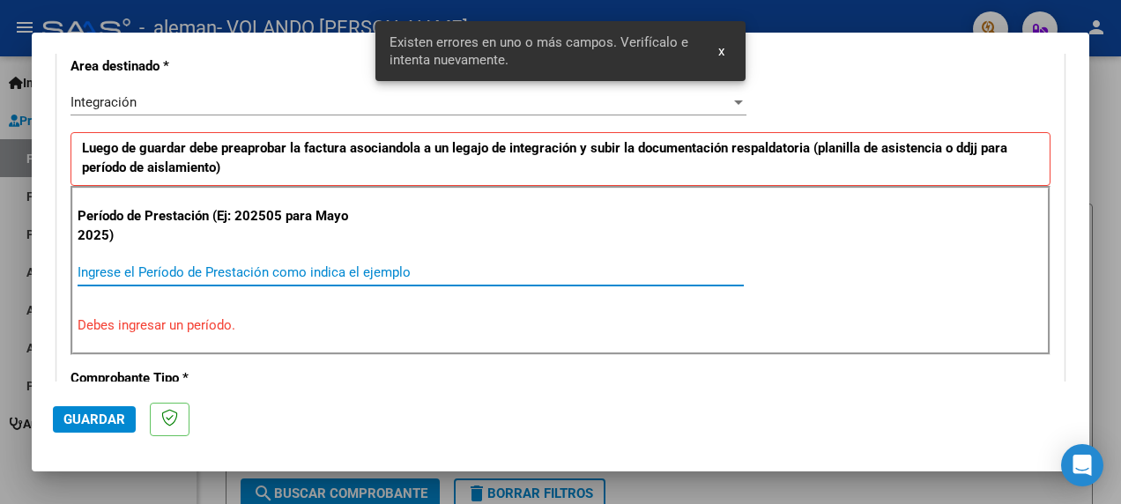
click at [167, 265] on input "Ingrese el Período de Prestación como indica el ejemplo" at bounding box center [411, 273] width 667 height 16
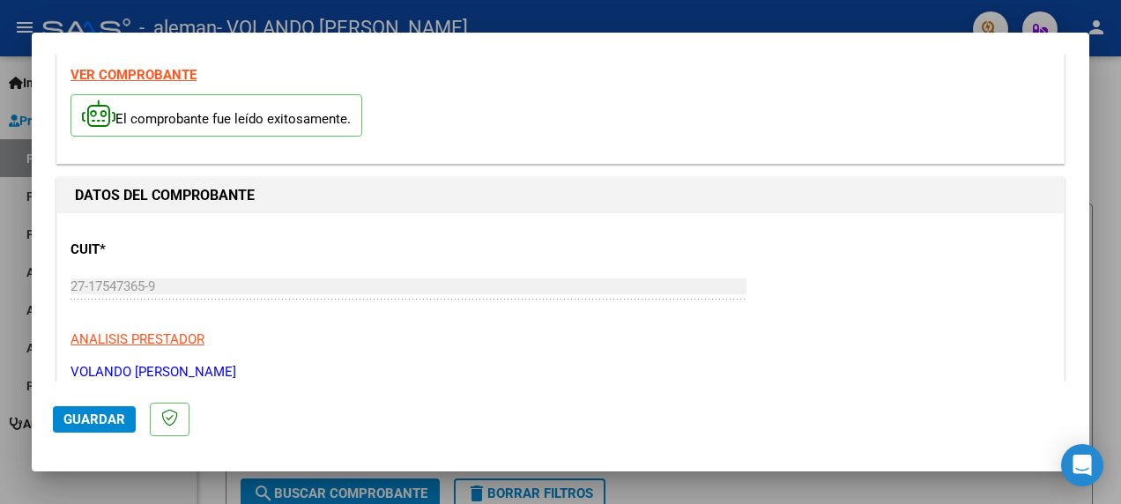
scroll to position [0, 0]
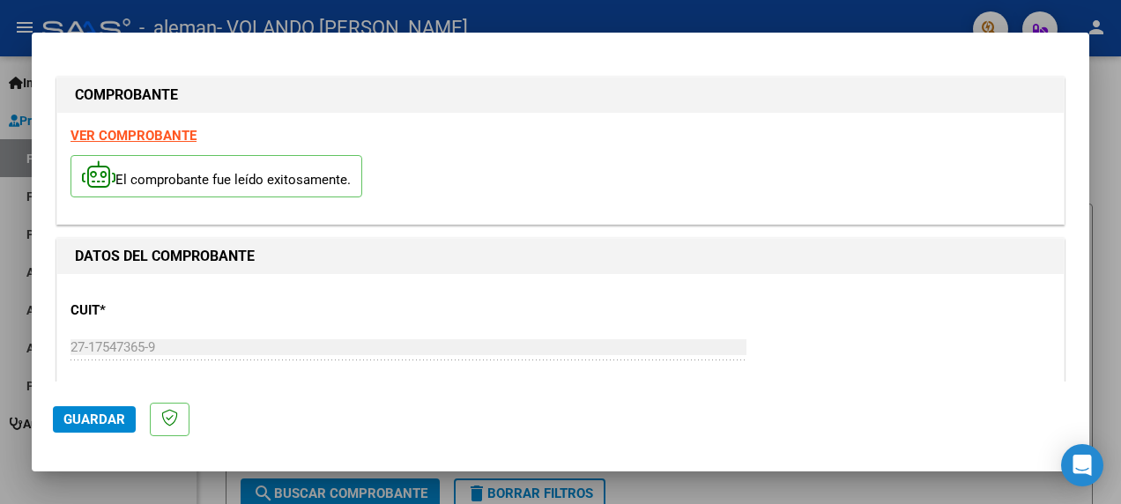
type input "202508"
click at [132, 130] on strong "VER COMPROBANTE" at bounding box center [134, 136] width 126 height 16
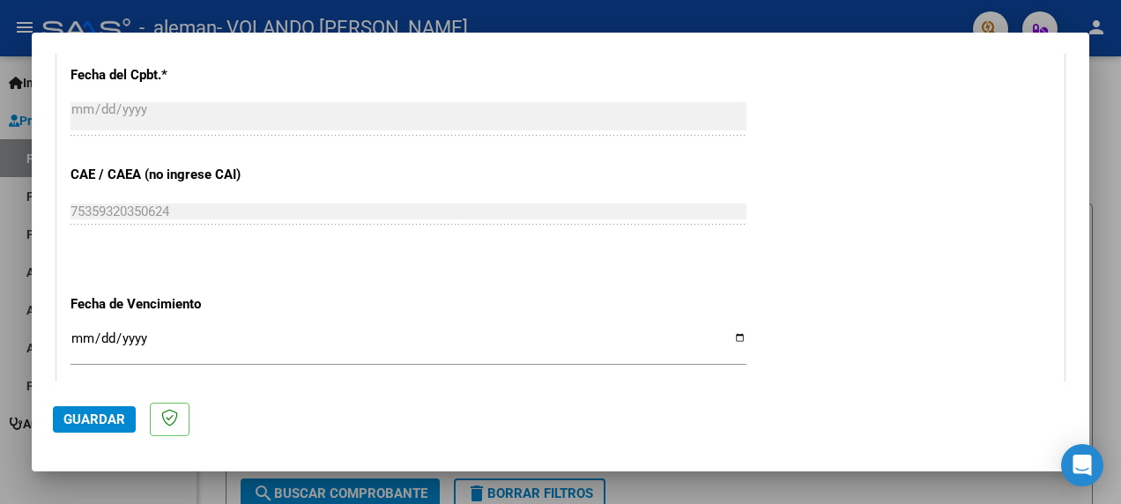
scroll to position [1058, 0]
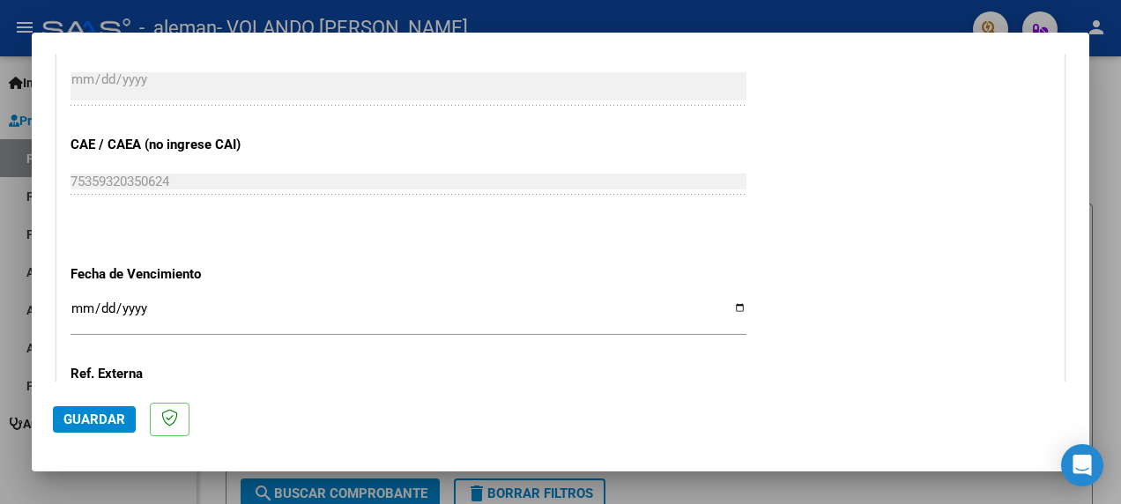
click at [735, 308] on input "Ingresar la fecha" at bounding box center [409, 316] width 676 height 28
type input "[DATE]"
click at [115, 421] on span "Guardar" at bounding box center [94, 420] width 62 height 16
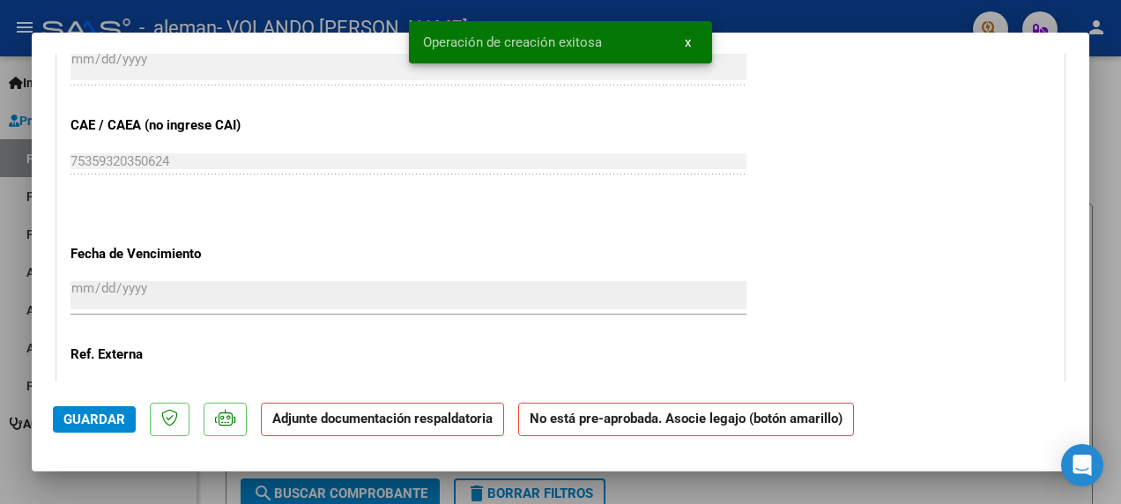
scroll to position [1411, 0]
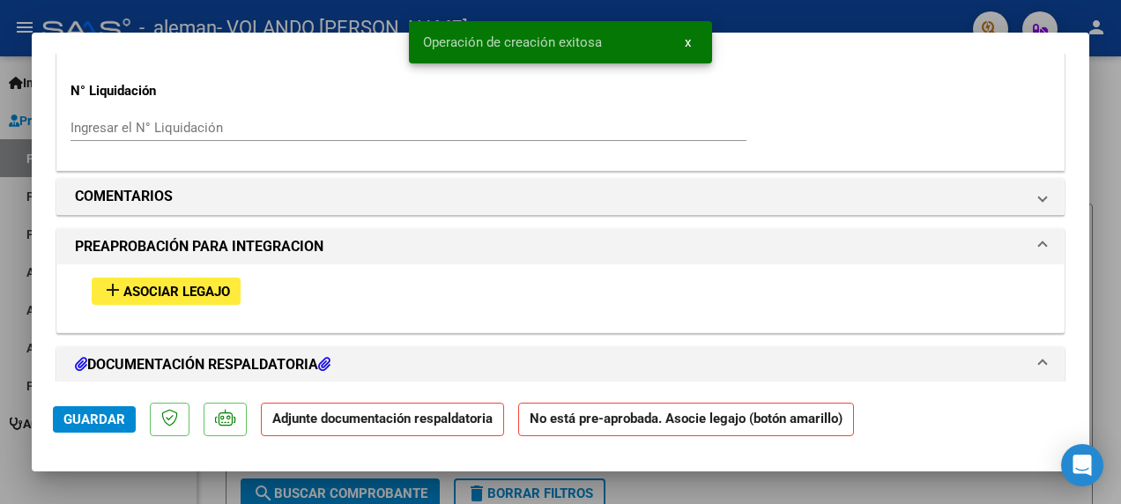
click at [203, 283] on span "add Asociar Legajo" at bounding box center [166, 291] width 128 height 16
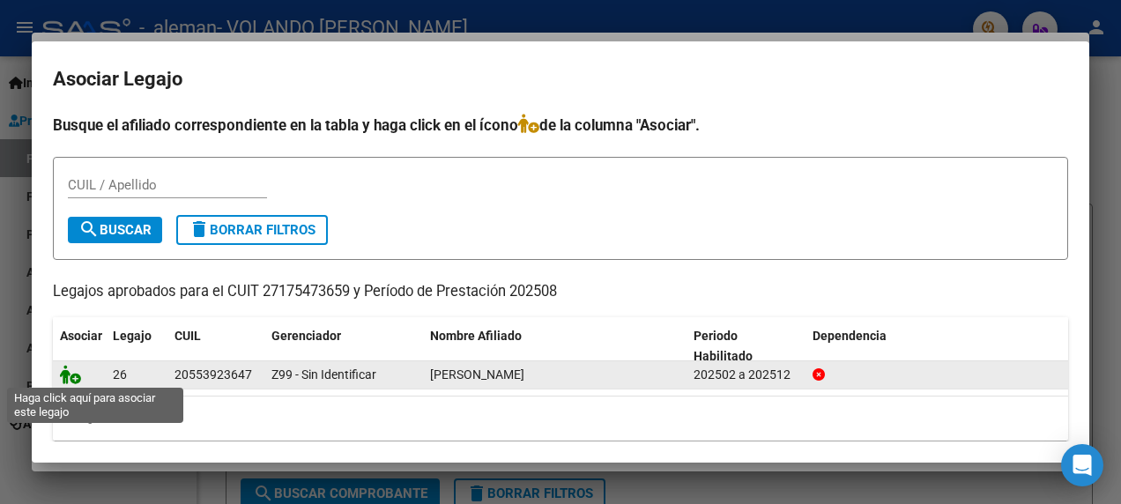
click at [70, 374] on icon at bounding box center [70, 374] width 21 height 19
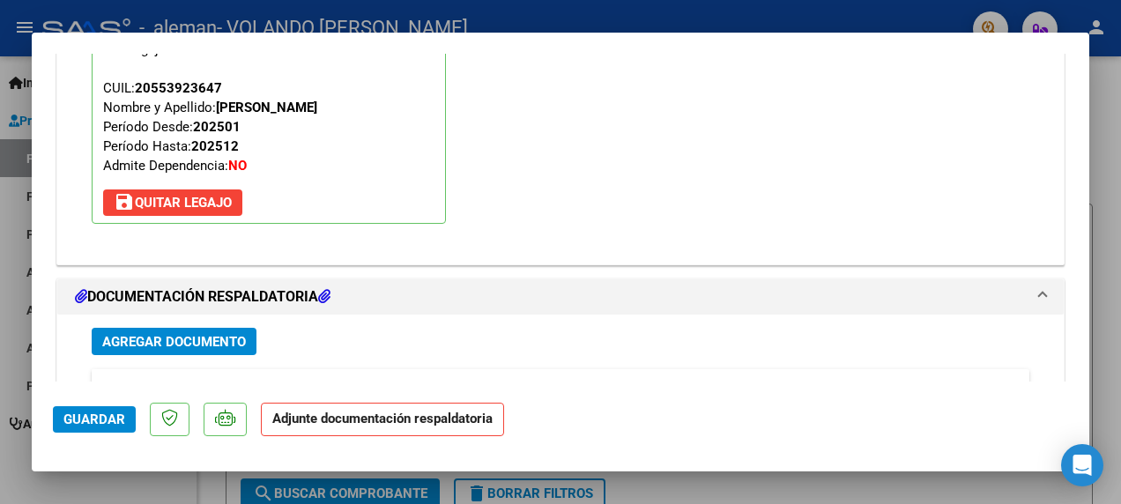
scroll to position [1809, 0]
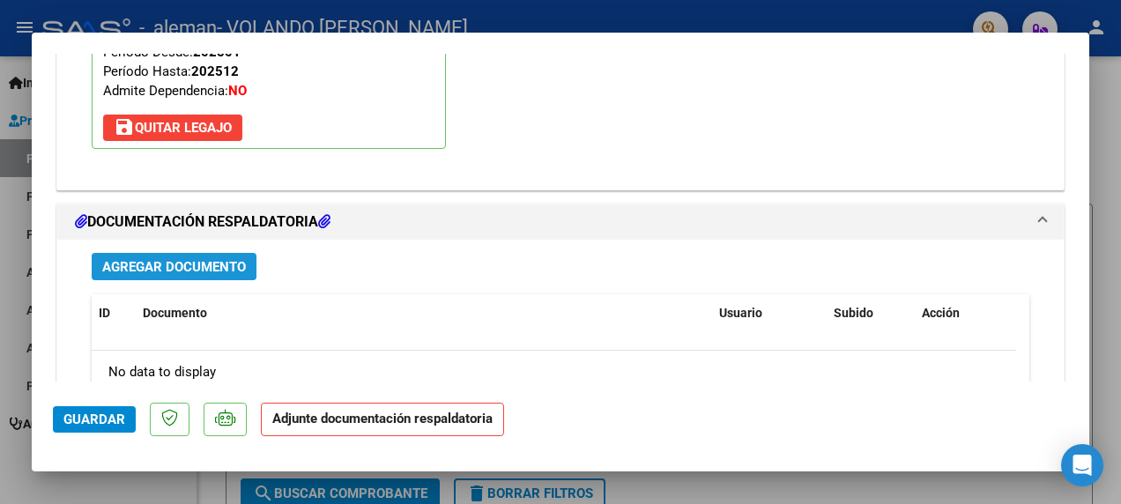
click at [210, 268] on span "Agregar Documento" at bounding box center [174, 267] width 144 height 16
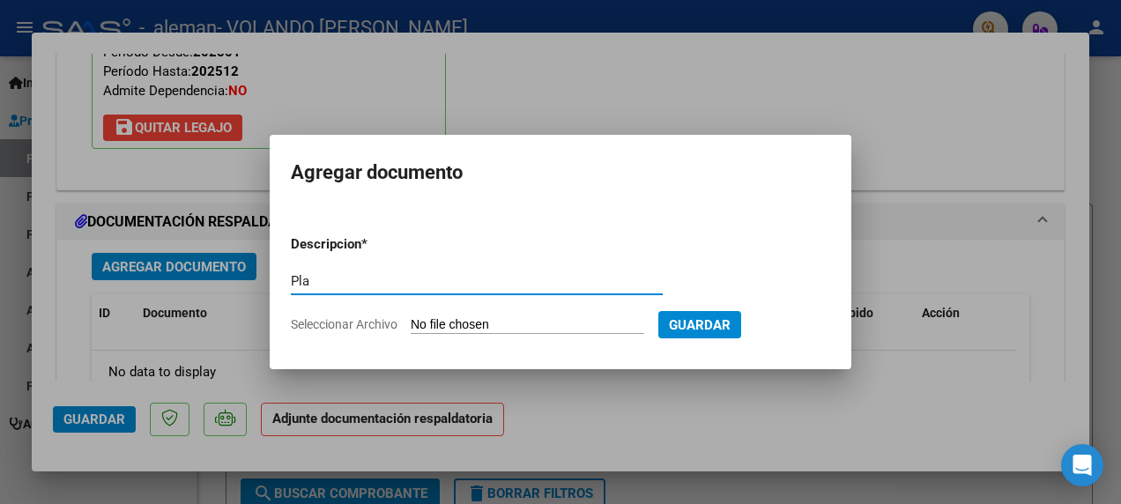
type input "Planilla Asistencia Agosto 2025"
click at [580, 320] on input "Seleccionar Archivo" at bounding box center [528, 325] width 234 height 17
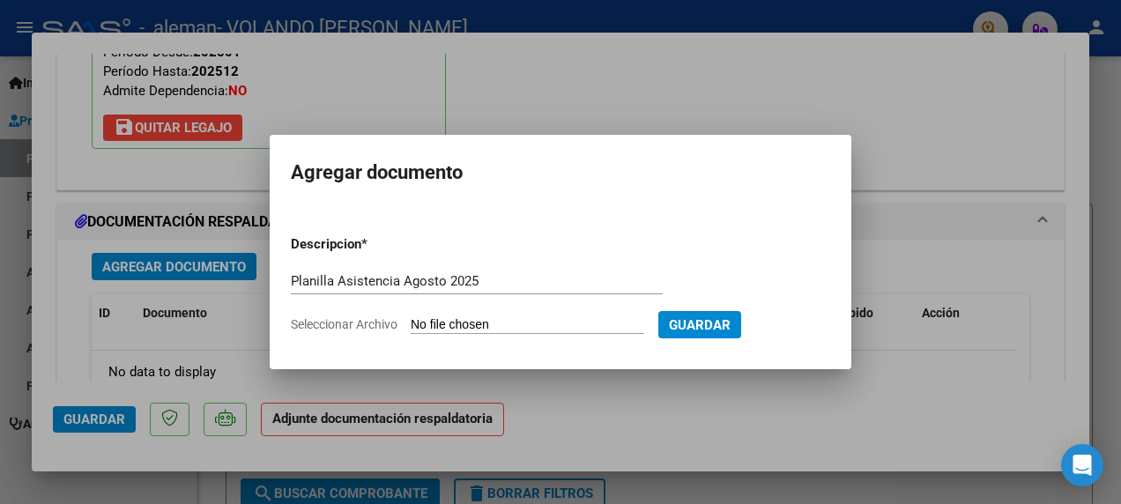
type input "C:\fakepath\PlanillaAsist Psicoped [DATE].pdf"
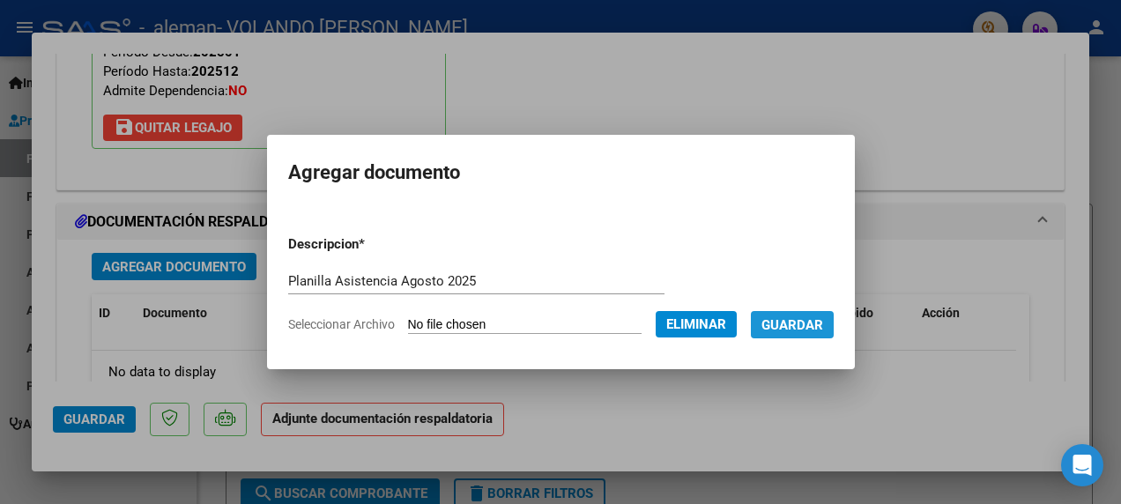
click at [823, 317] on span "Guardar" at bounding box center [793, 325] width 62 height 16
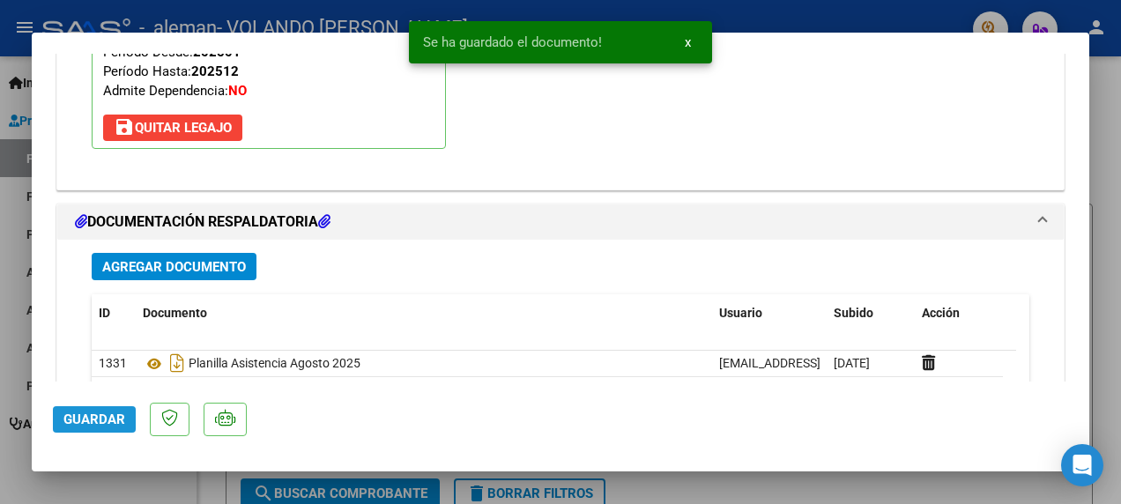
click at [95, 420] on span "Guardar" at bounding box center [94, 420] width 62 height 16
click at [949, 490] on div at bounding box center [560, 252] width 1121 height 504
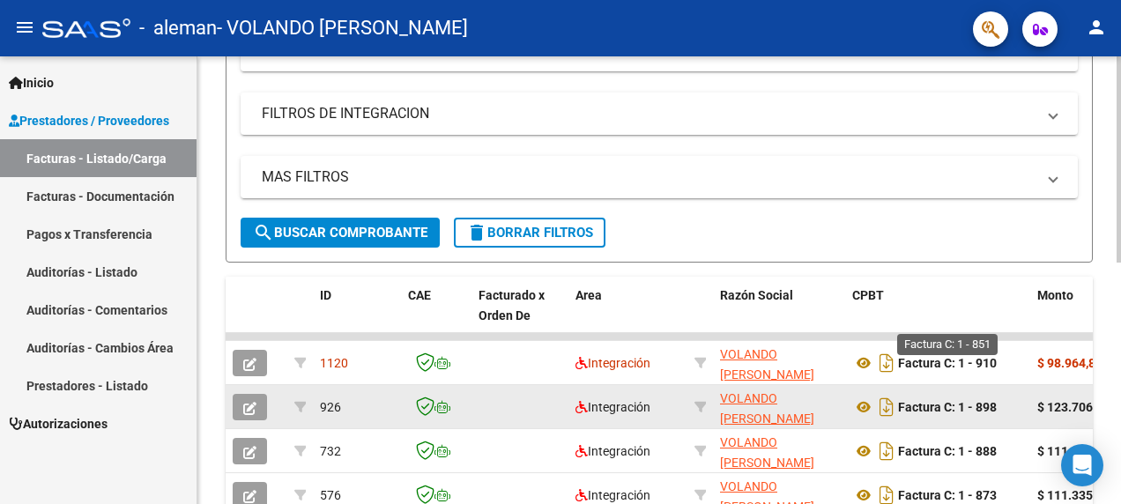
scroll to position [261, 0]
